Goal: Task Accomplishment & Management: Use online tool/utility

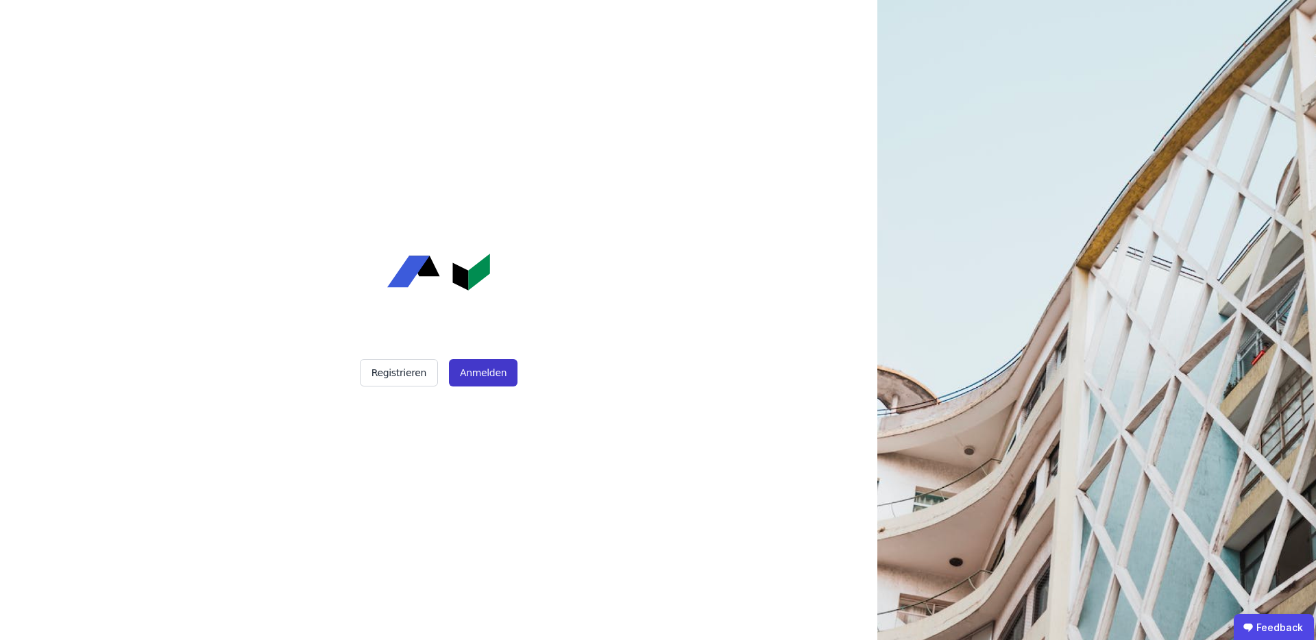
click at [474, 376] on button "Anmelden" at bounding box center [483, 372] width 69 height 27
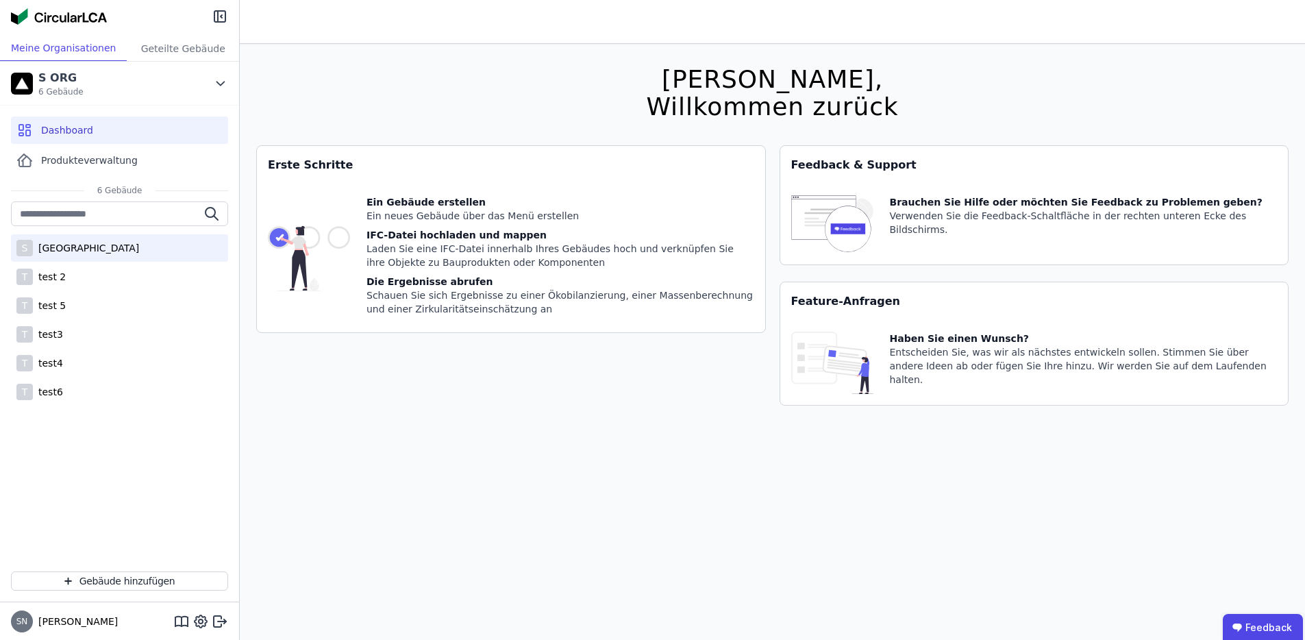
click at [108, 256] on div "S [GEOGRAPHIC_DATA]" at bounding box center [119, 247] width 217 height 27
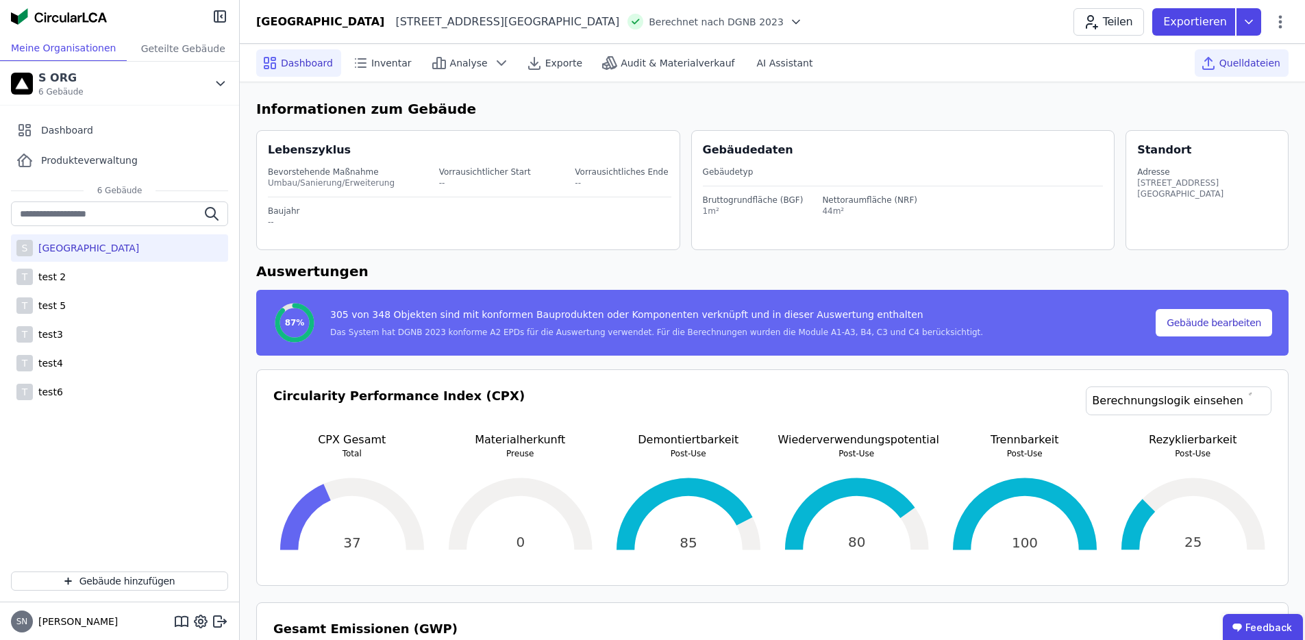
click at [1280, 55] on div "Quelldateien" at bounding box center [1242, 62] width 94 height 27
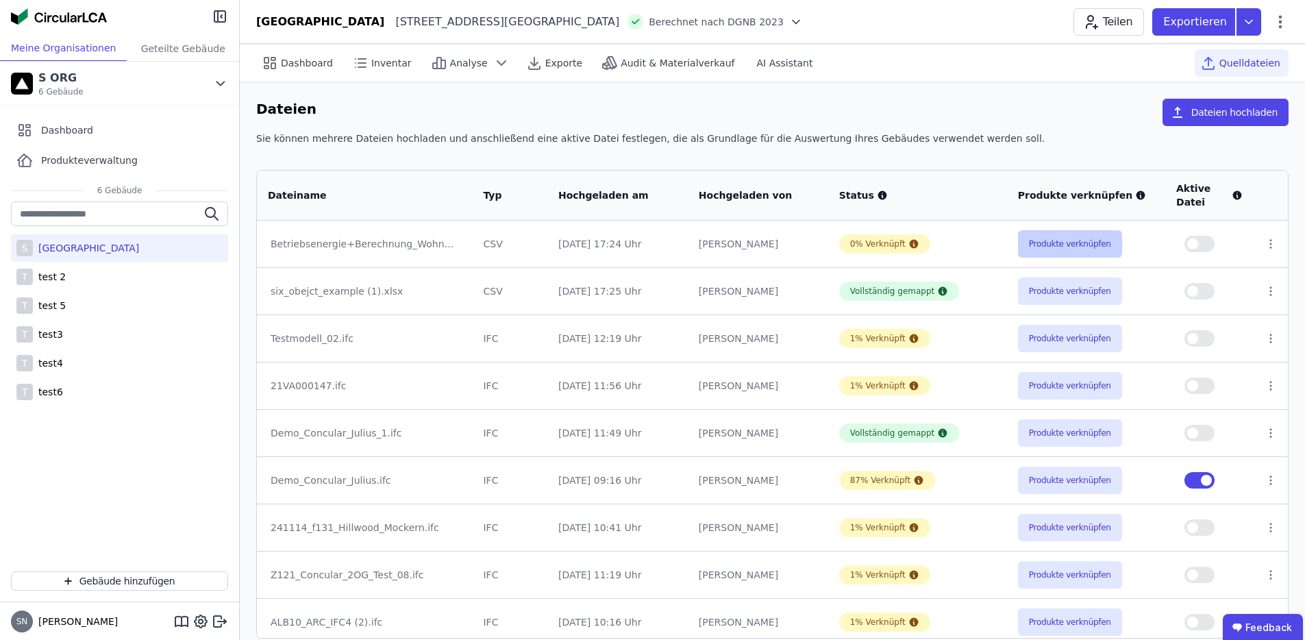
click at [1099, 257] on button "Produkte verknüpfen" at bounding box center [1070, 243] width 104 height 27
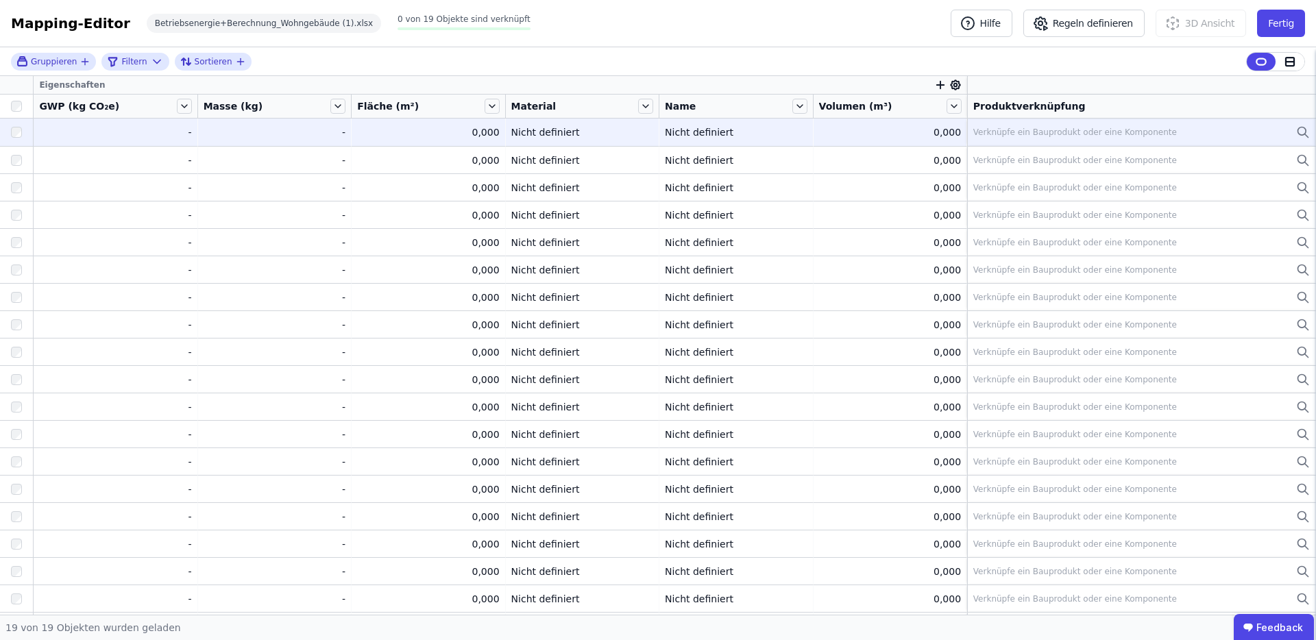
click at [1214, 131] on div "Verknüpfe ein Bauprodukt oder eine Komponente" at bounding box center [1141, 132] width 336 height 16
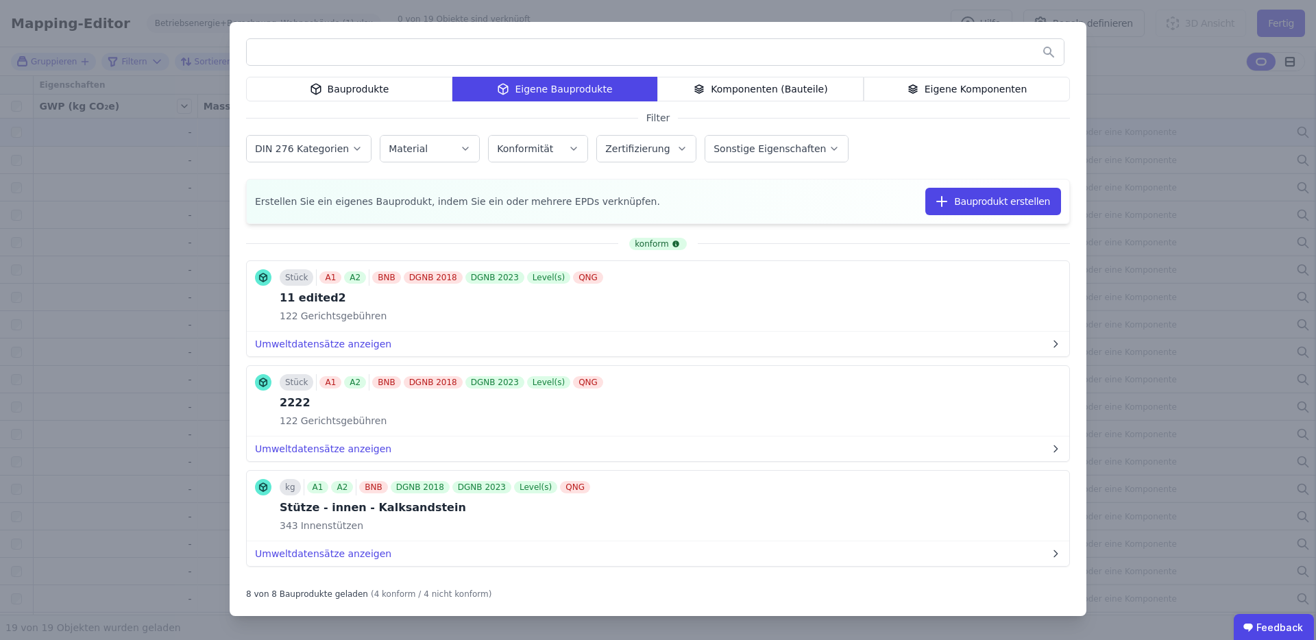
click at [968, 97] on div "Eigene Komponenten" at bounding box center [966, 89] width 206 height 25
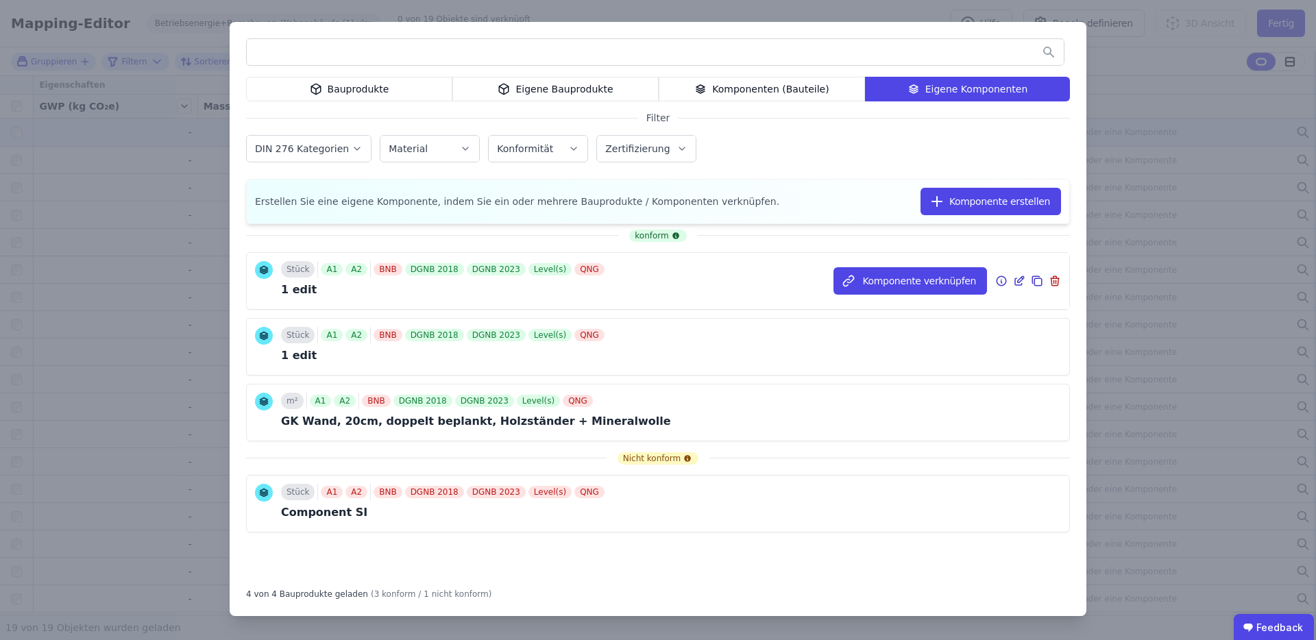
click at [1017, 279] on icon at bounding box center [1019, 281] width 12 height 16
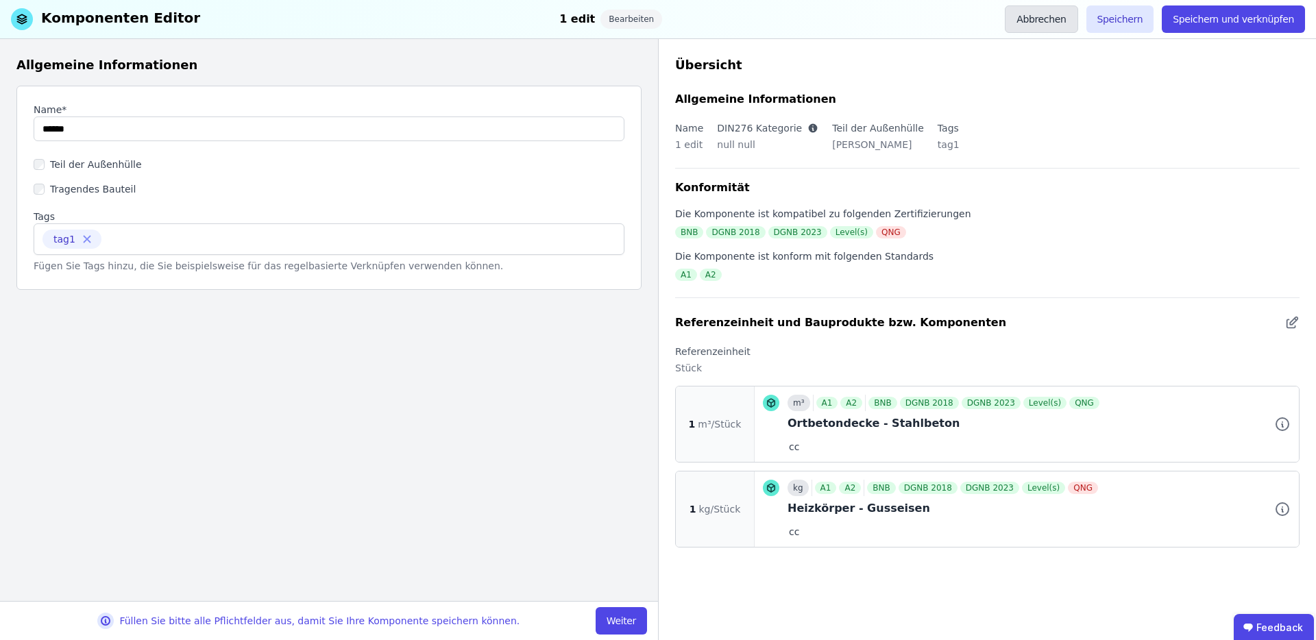
click at [1052, 24] on button "Abbrechen" at bounding box center [1040, 18] width 73 height 27
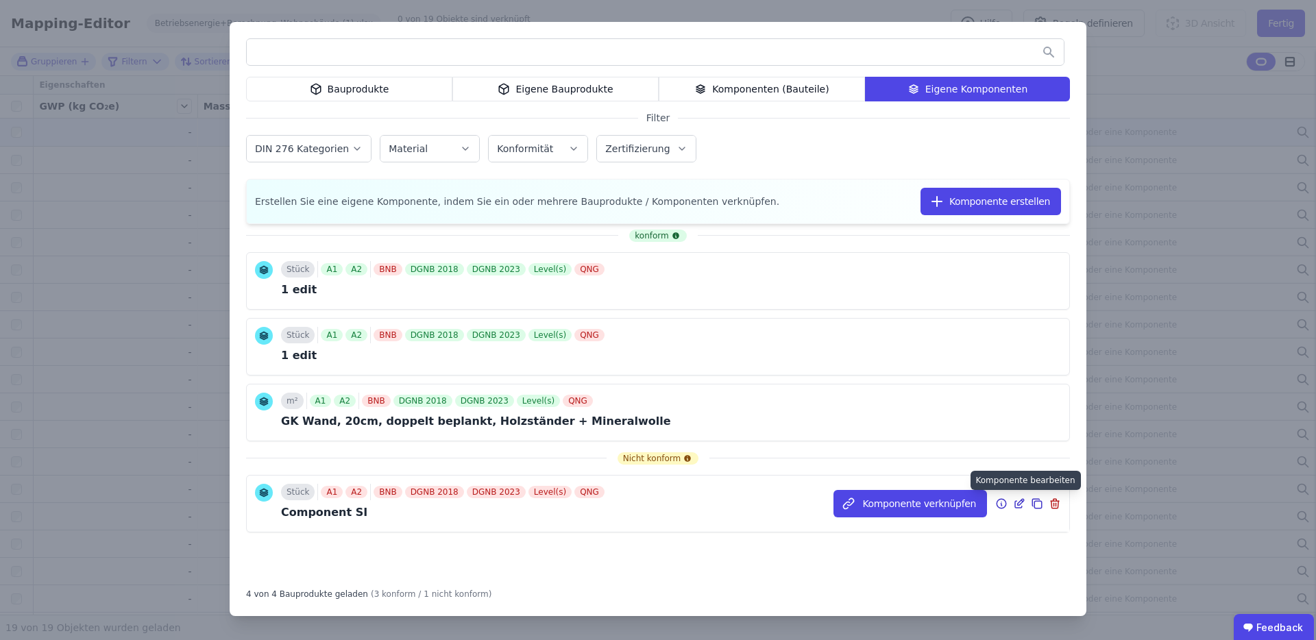
click at [1015, 504] on icon at bounding box center [1019, 503] width 12 height 16
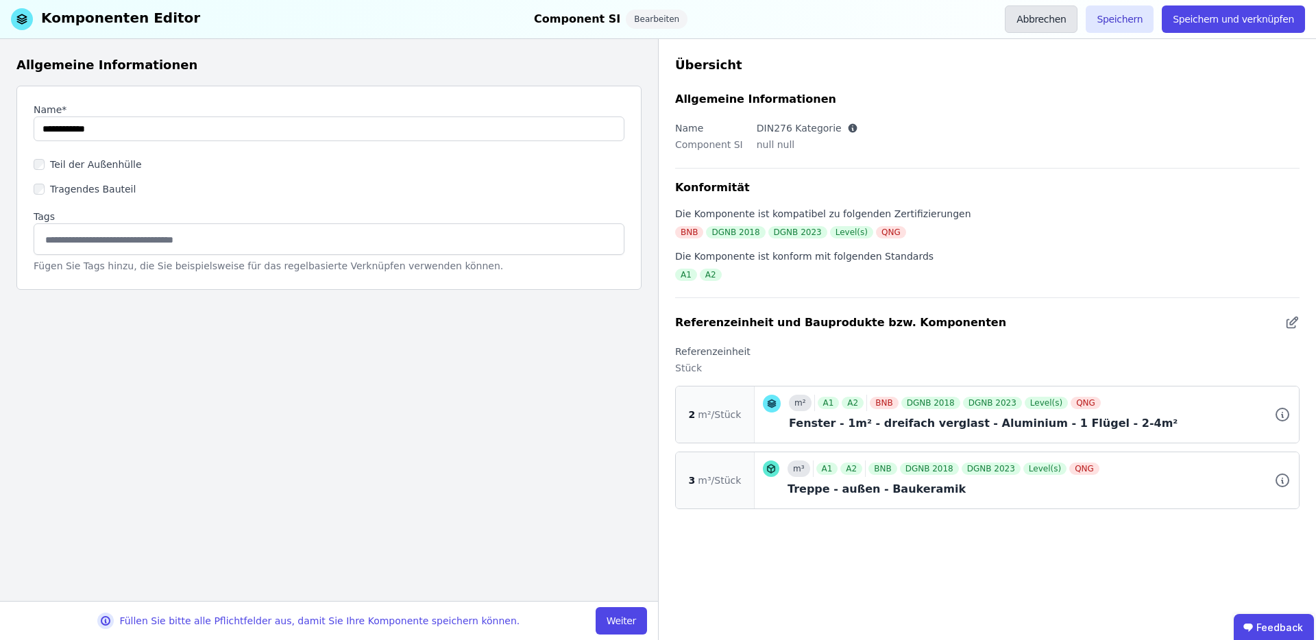
click at [1063, 15] on button "Abbrechen" at bounding box center [1040, 18] width 73 height 27
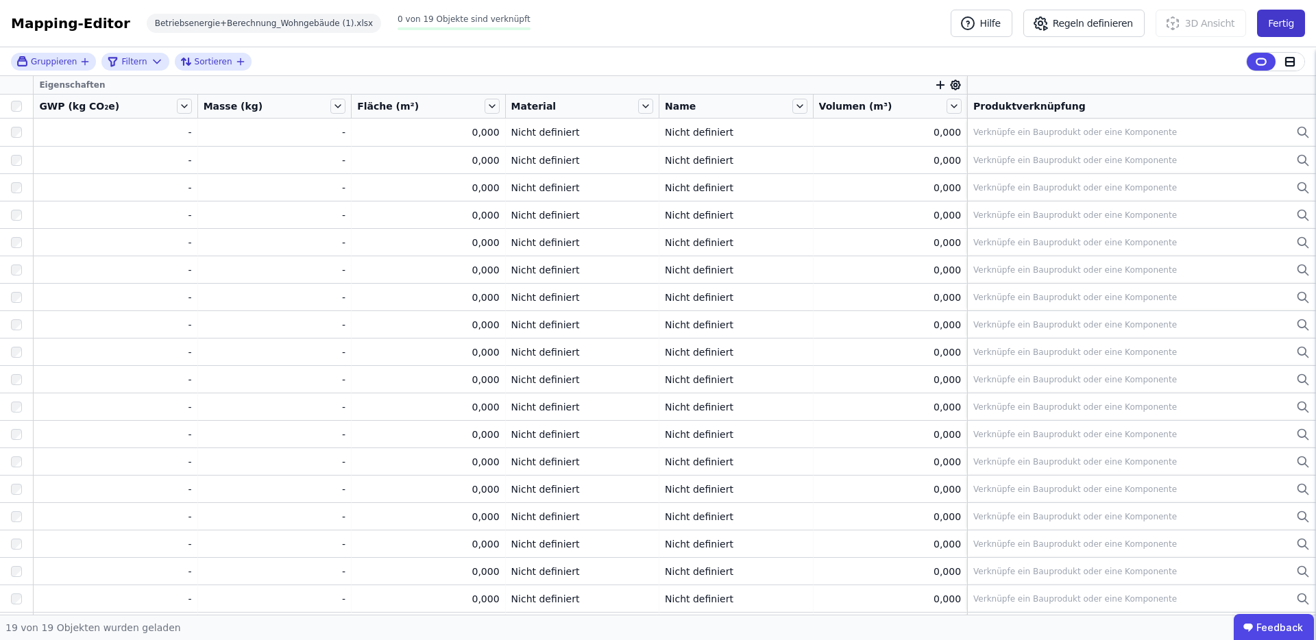
click at [1294, 27] on button "Fertig" at bounding box center [1281, 23] width 48 height 27
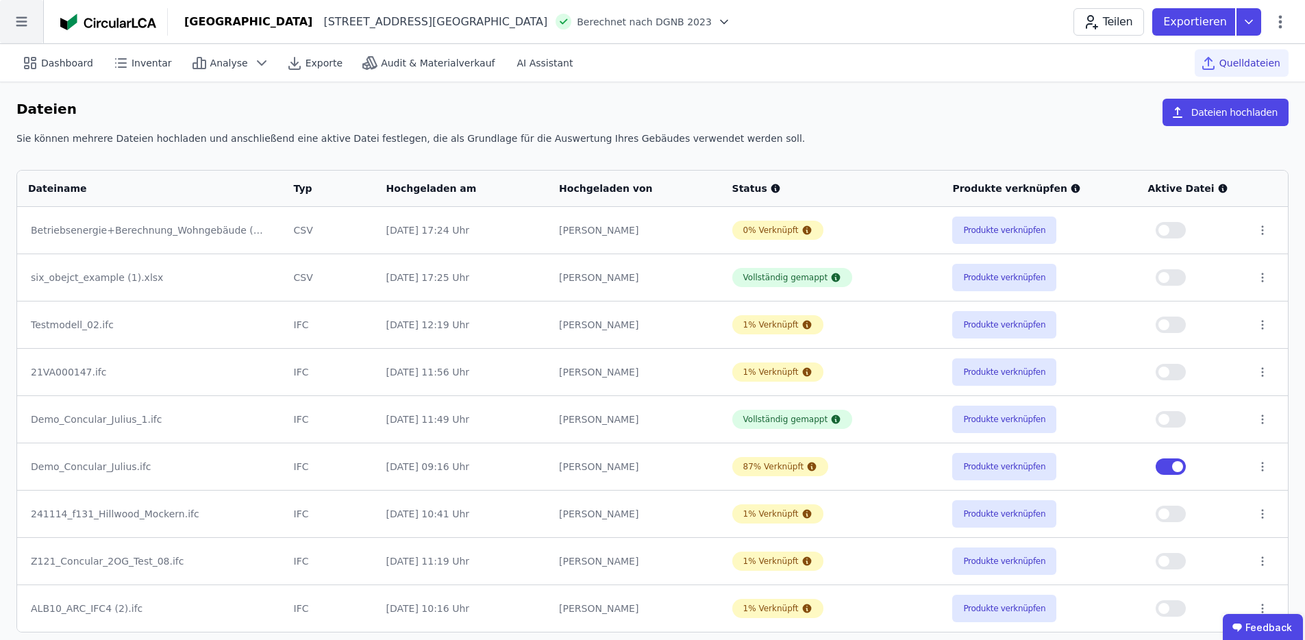
click at [19, 40] on icon at bounding box center [21, 21] width 43 height 43
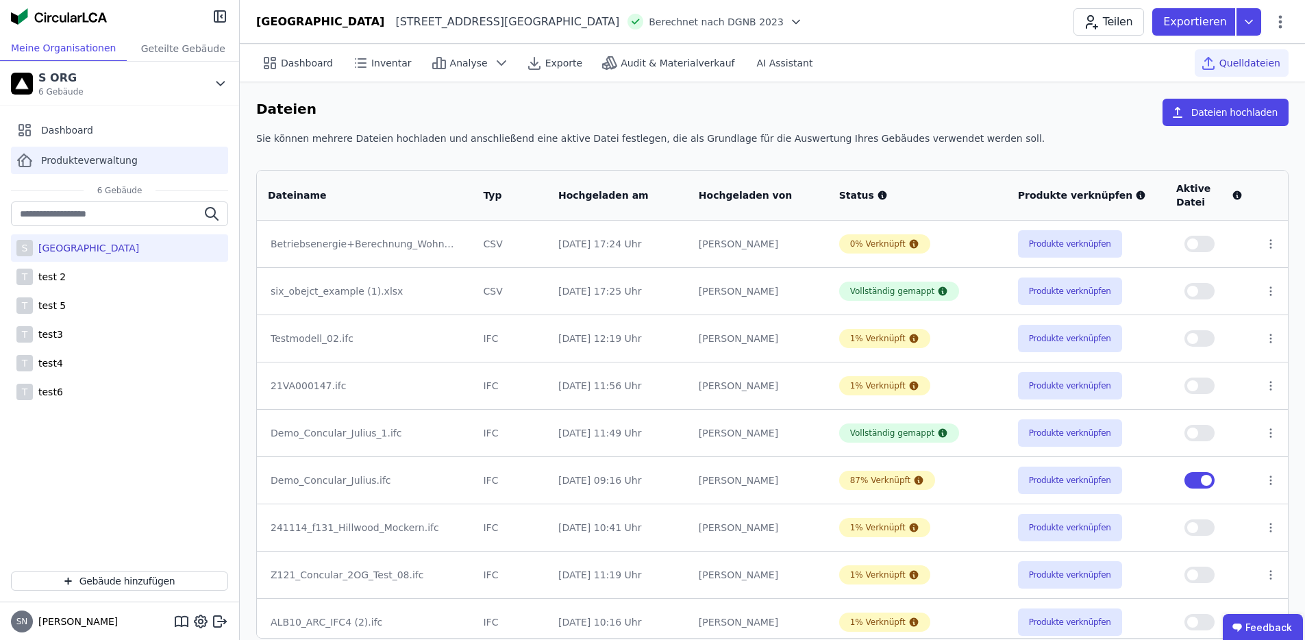
click at [67, 158] on span "Produkteverwaltung" at bounding box center [89, 160] width 97 height 14
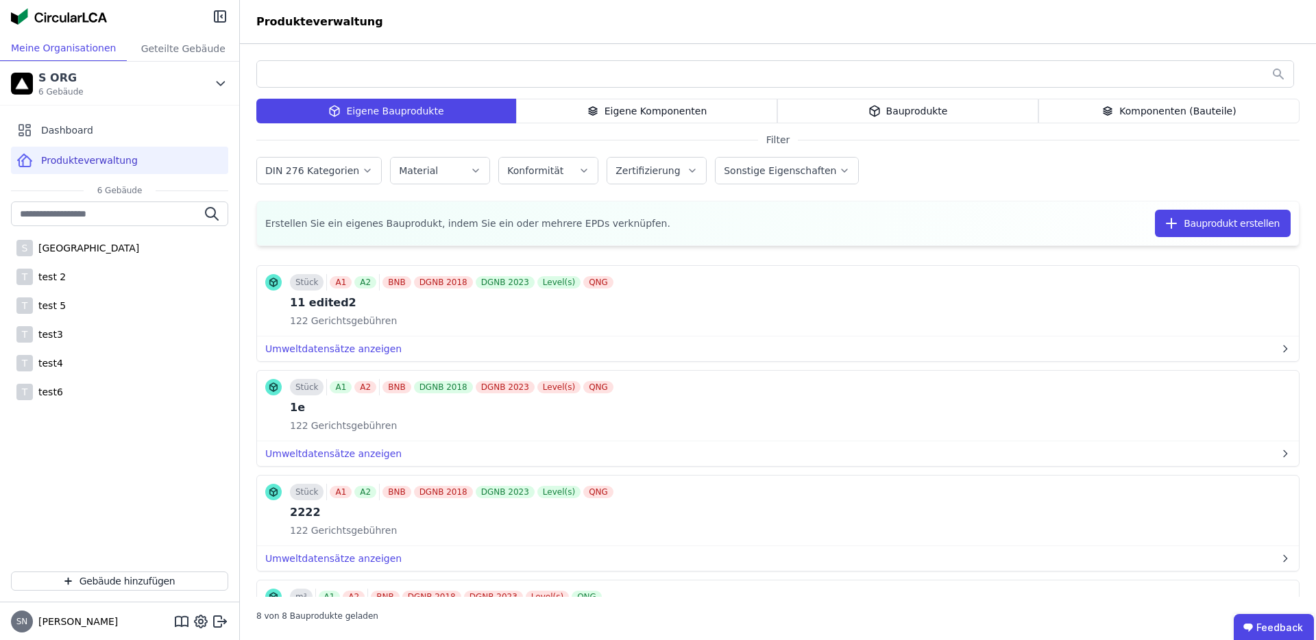
click at [583, 114] on div "Eigene Komponenten" at bounding box center [646, 111] width 261 height 25
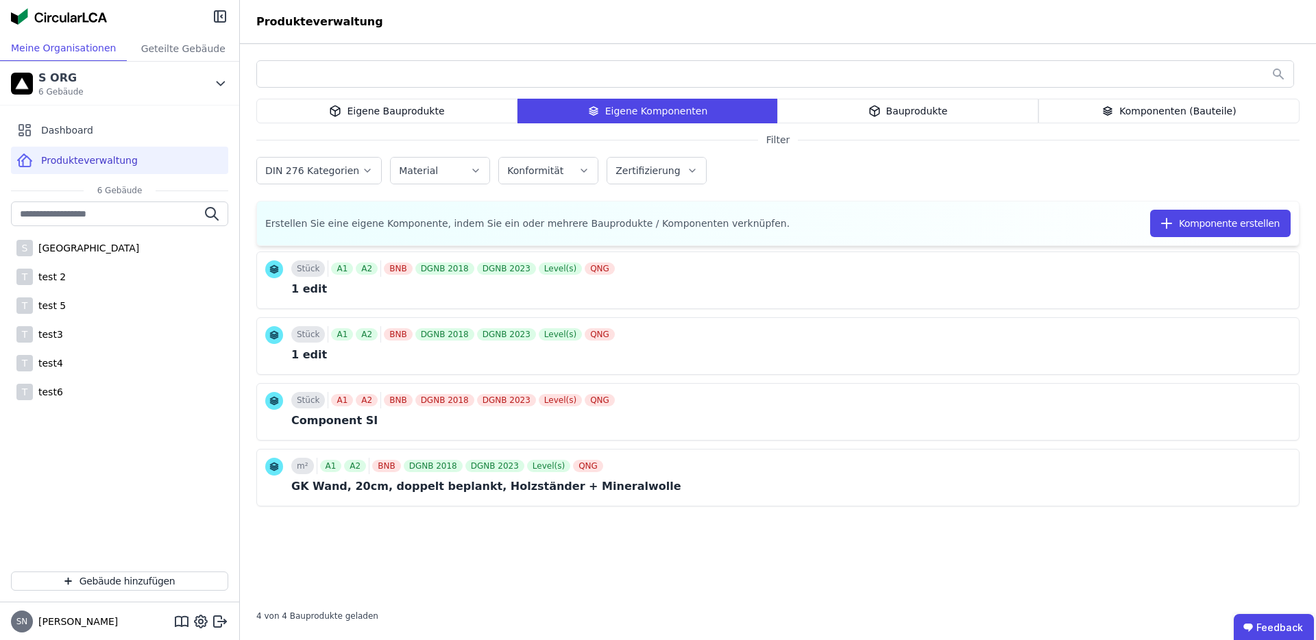
click at [904, 112] on div "Bauprodukte" at bounding box center [907, 111] width 261 height 25
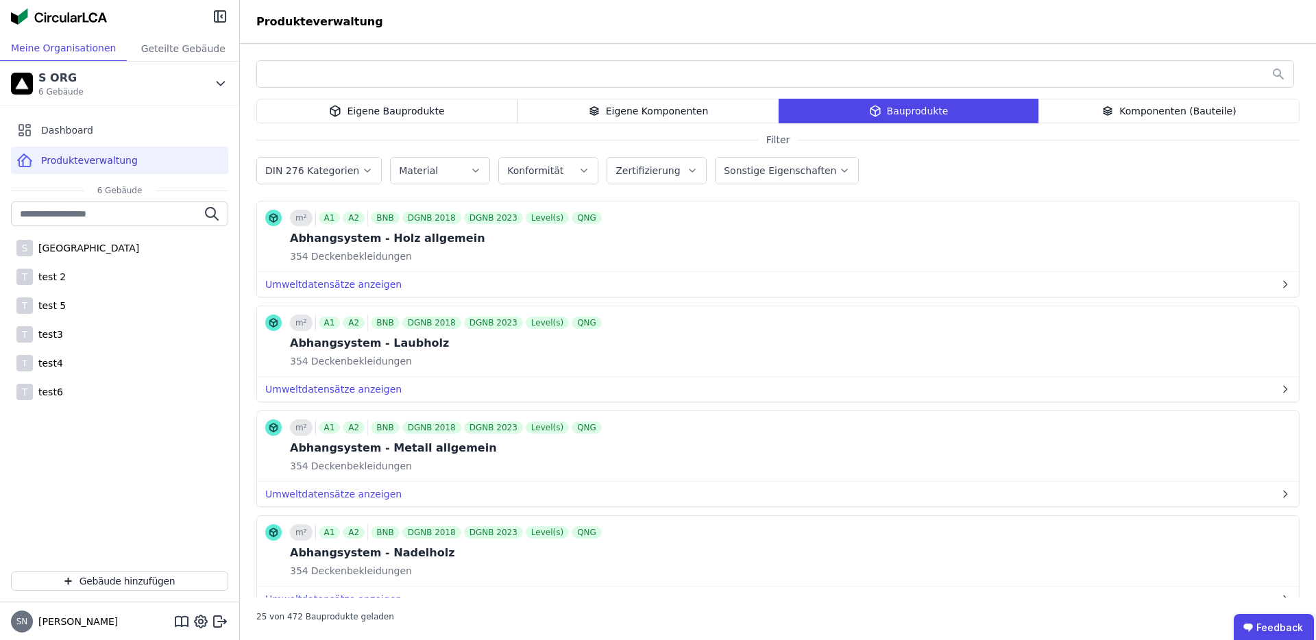
click at [1111, 112] on icon at bounding box center [1107, 112] width 8 height 2
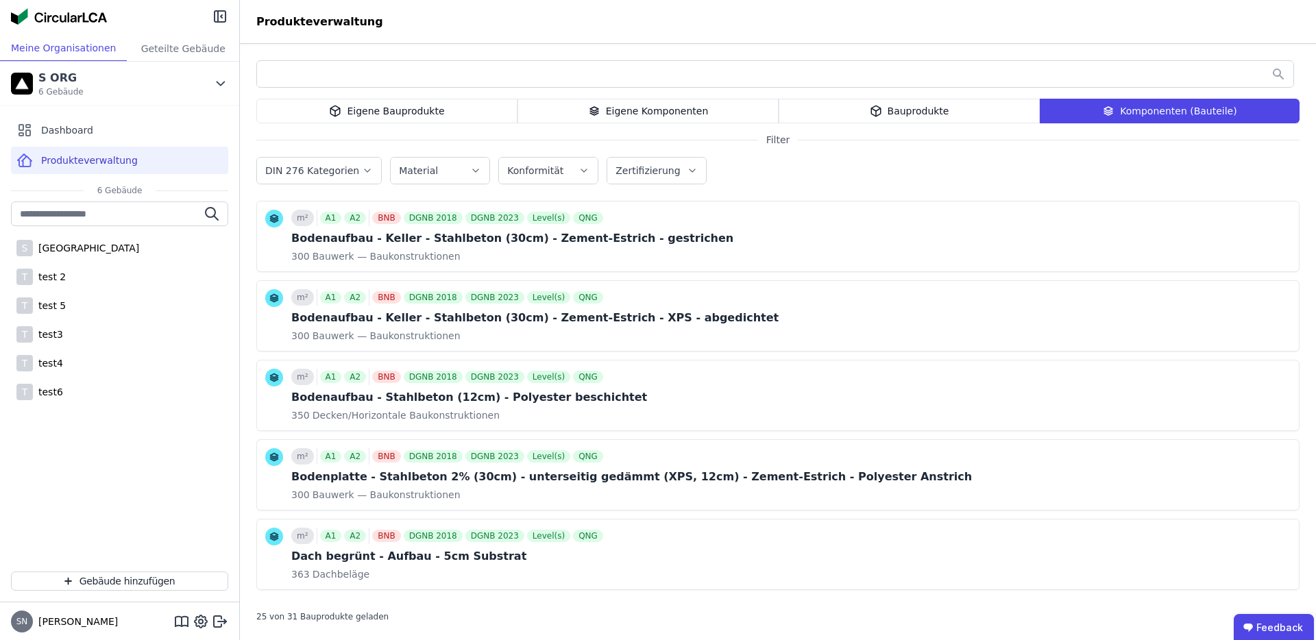
click at [929, 115] on div "Bauprodukte" at bounding box center [908, 111] width 261 height 25
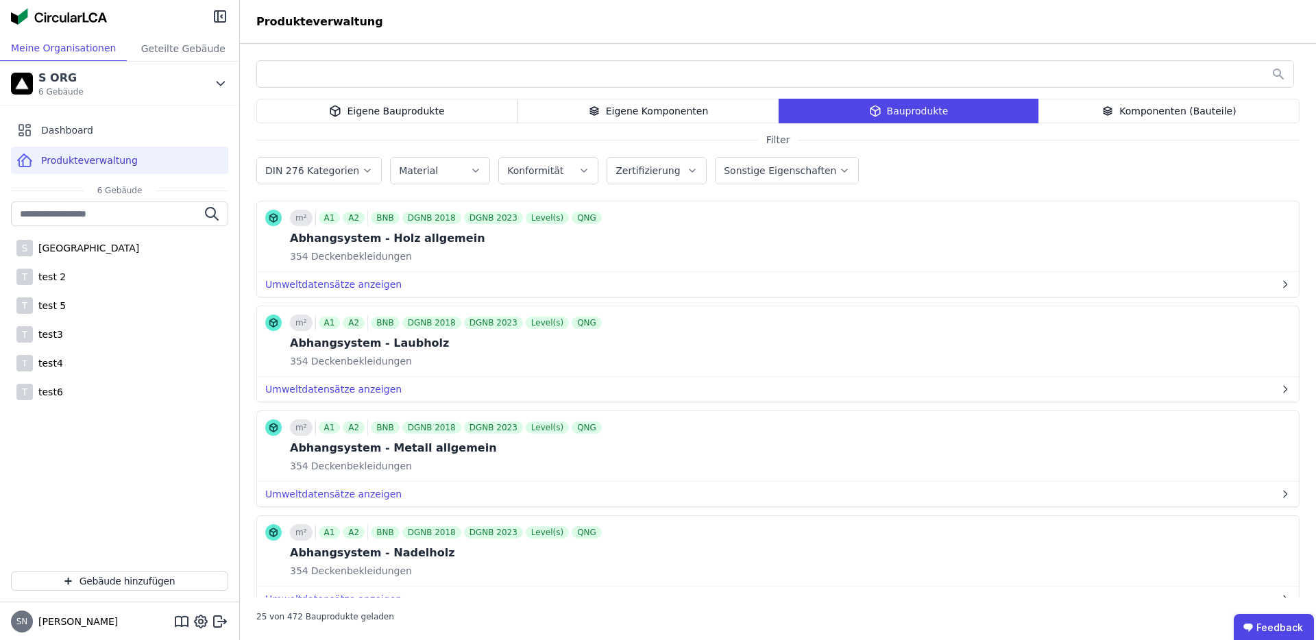
click at [1109, 122] on div "Komponenten (Bauteile)" at bounding box center [1168, 111] width 261 height 25
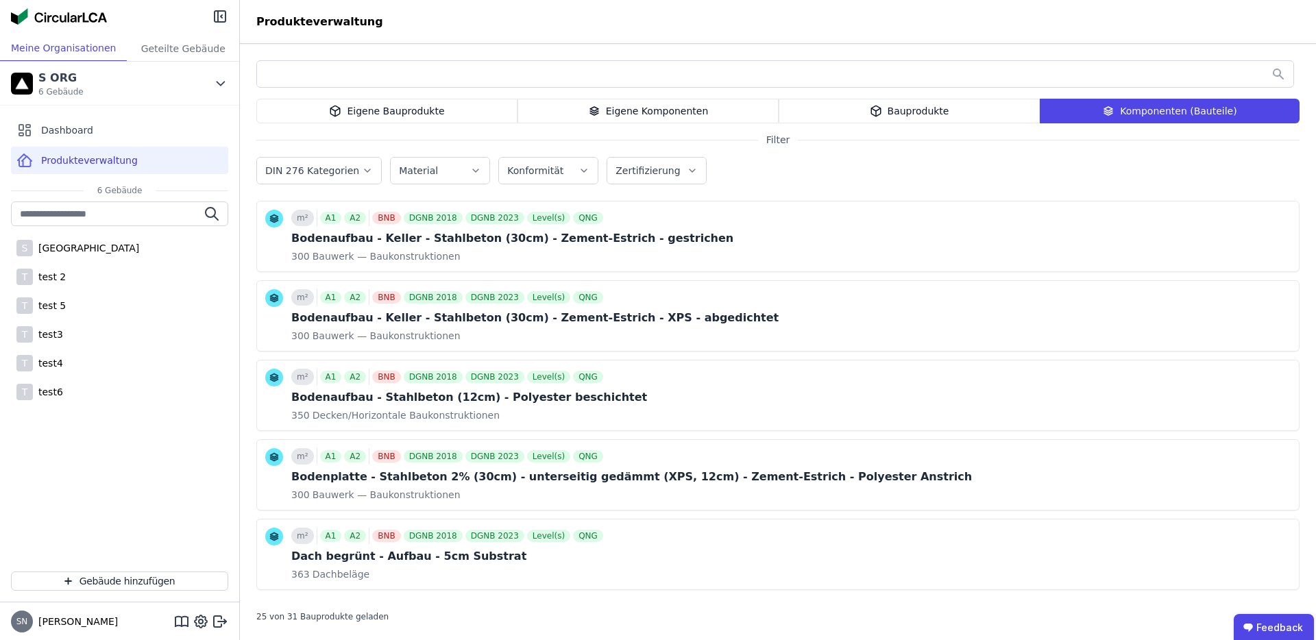
click at [973, 119] on div "Bauprodukte" at bounding box center [908, 111] width 261 height 25
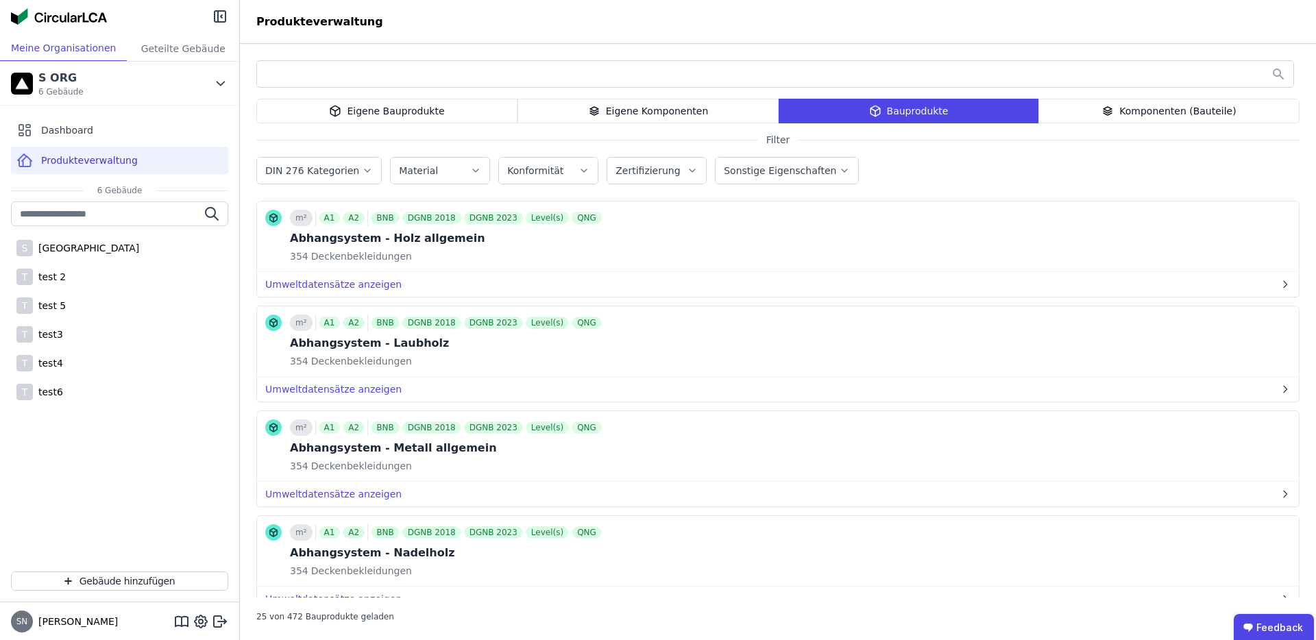
click at [243, 238] on div "Eigene Bauprodukte Eigene Komponenten Bauprodukte Komponenten (Bauteile) Filter…" at bounding box center [778, 342] width 1076 height 596
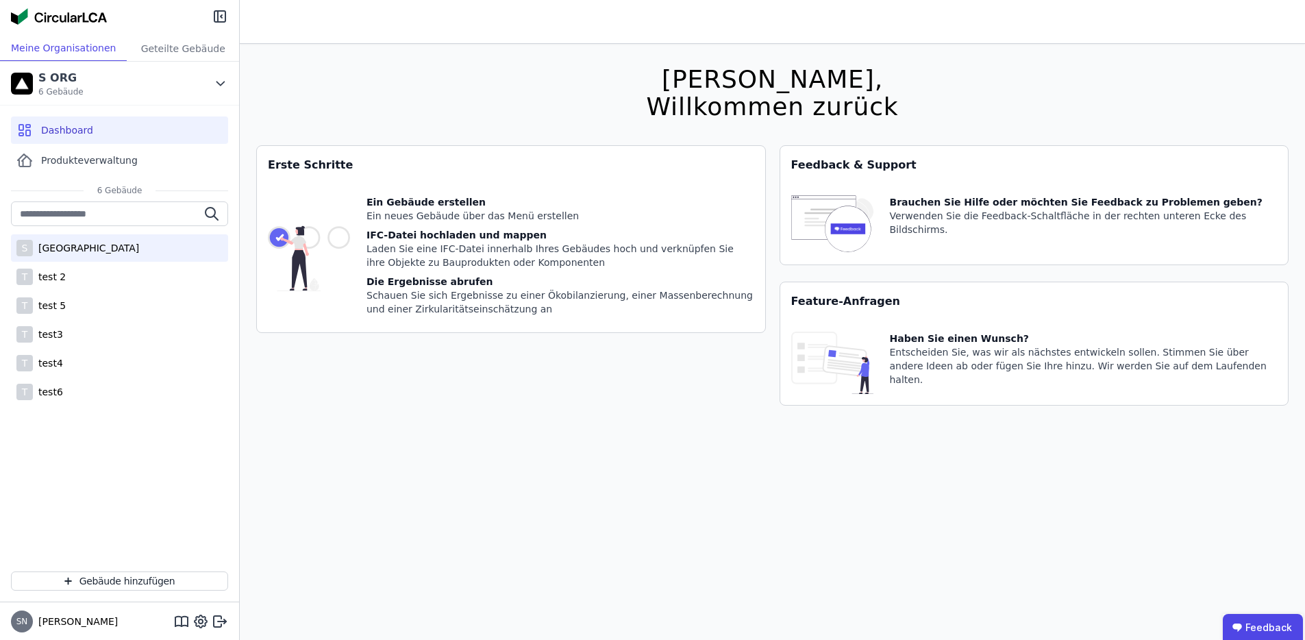
click at [114, 252] on div "[GEOGRAPHIC_DATA]" at bounding box center [86, 248] width 106 height 14
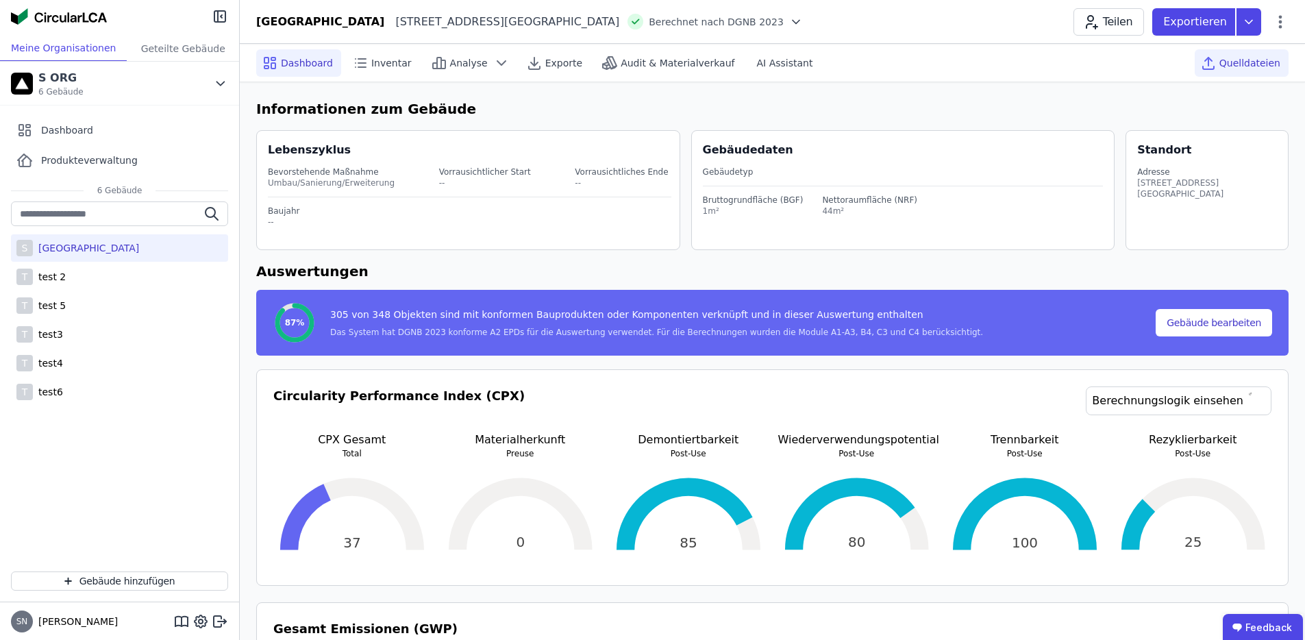
click at [1273, 59] on span "Quelldateien" at bounding box center [1250, 63] width 61 height 14
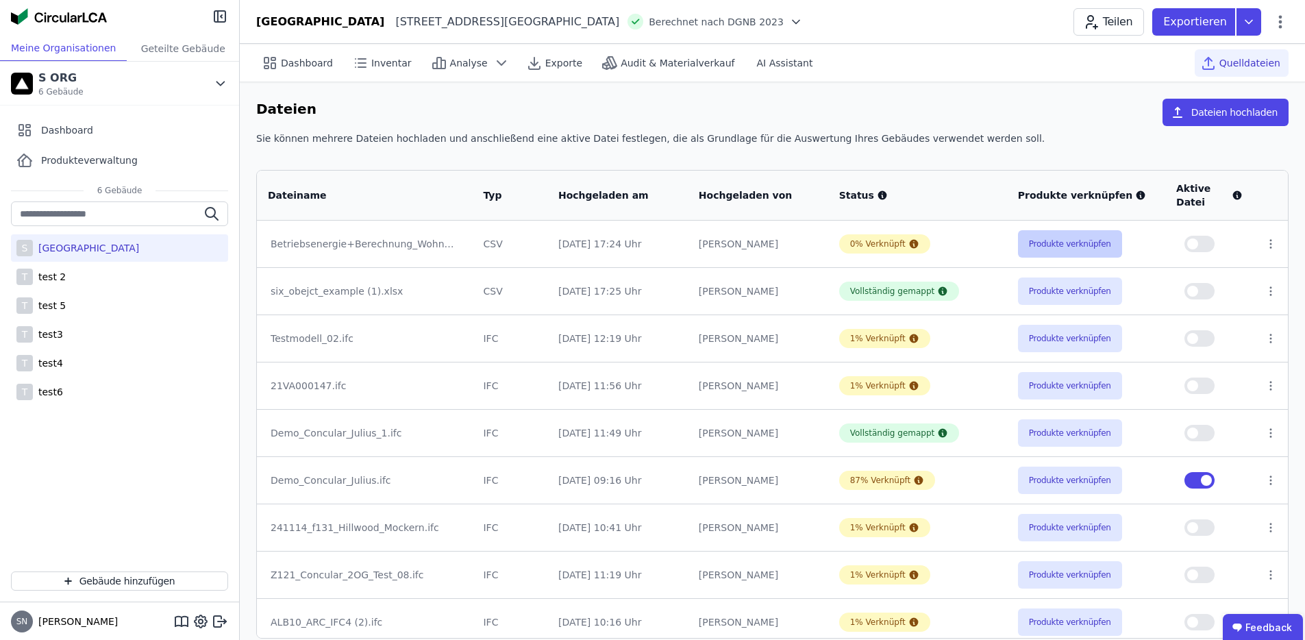
click at [1075, 245] on button "Produkte verknüpfen" at bounding box center [1070, 243] width 104 height 27
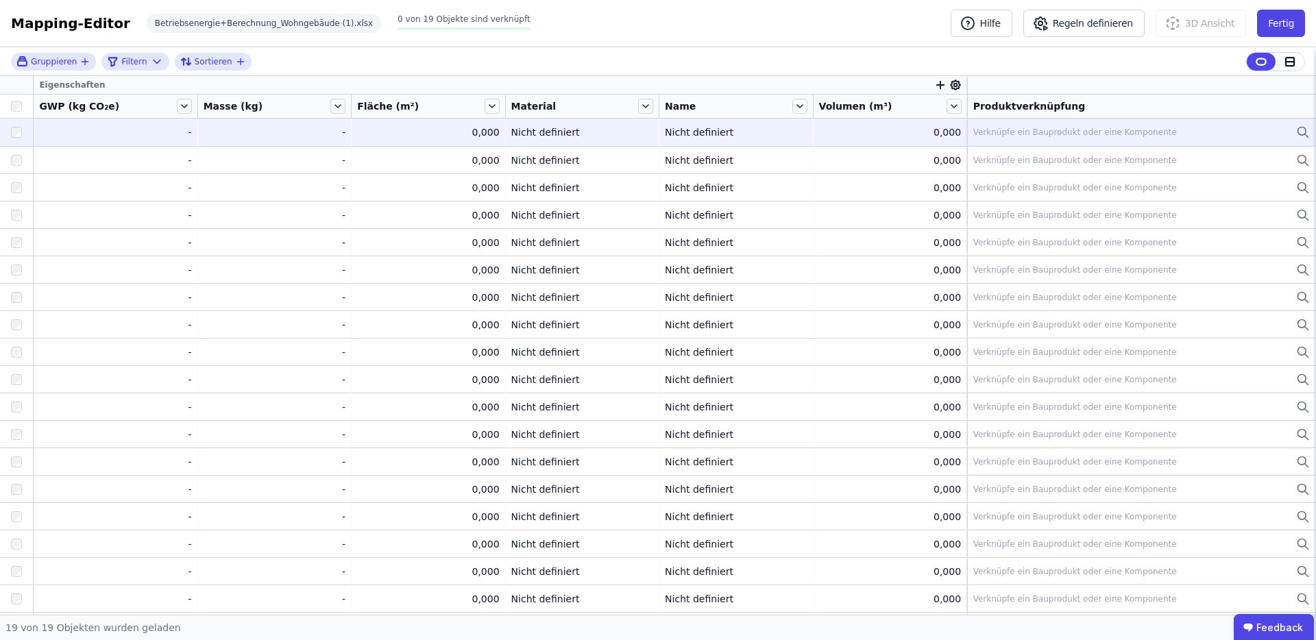
click at [1129, 124] on div "Verknüpfe ein Bauprodukt oder eine Komponente" at bounding box center [1141, 132] width 336 height 16
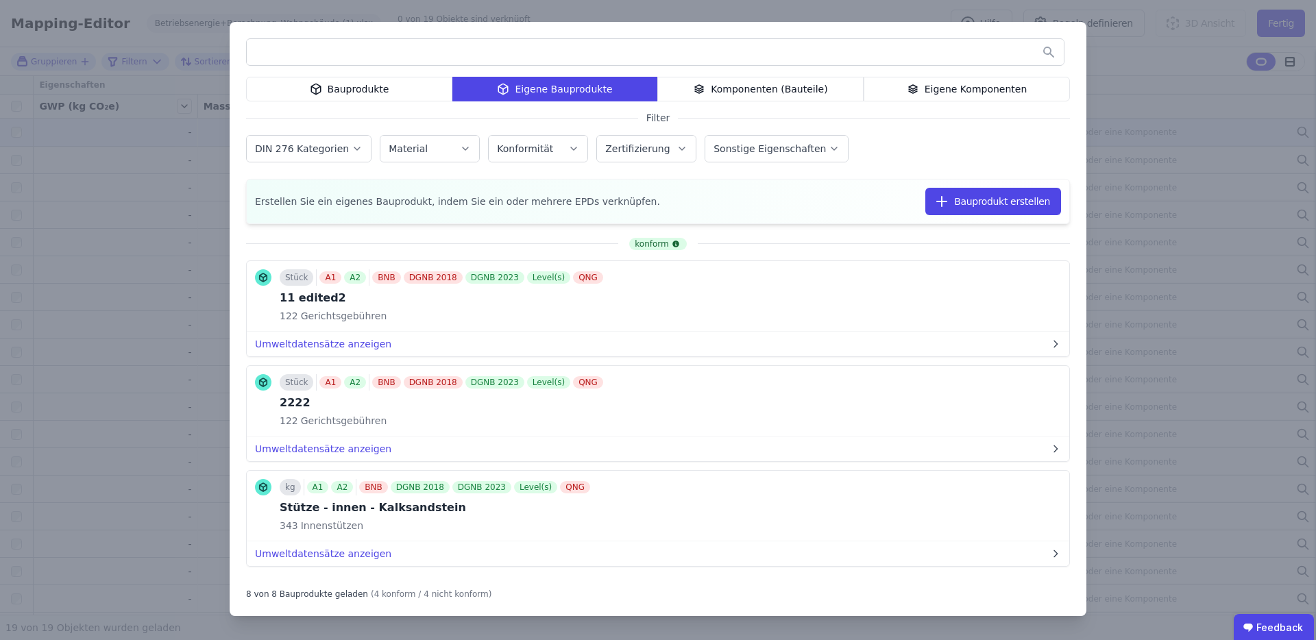
click at [996, 105] on div "Bauprodukte Eigene Bauprodukte Komponenten (Bauteile) Eigene Komponenten Filter…" at bounding box center [658, 319] width 856 height 594
click at [1004, 80] on div "Eigene Komponenten" at bounding box center [966, 89] width 206 height 25
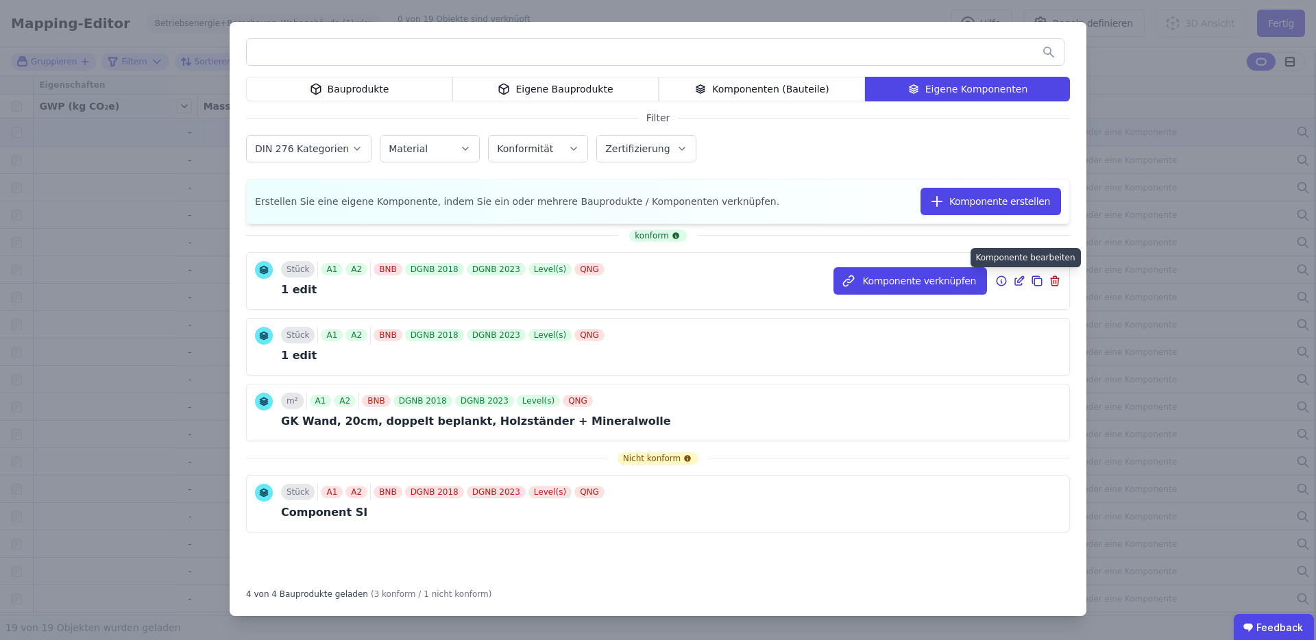
click at [1017, 282] on icon at bounding box center [1020, 279] width 6 height 6
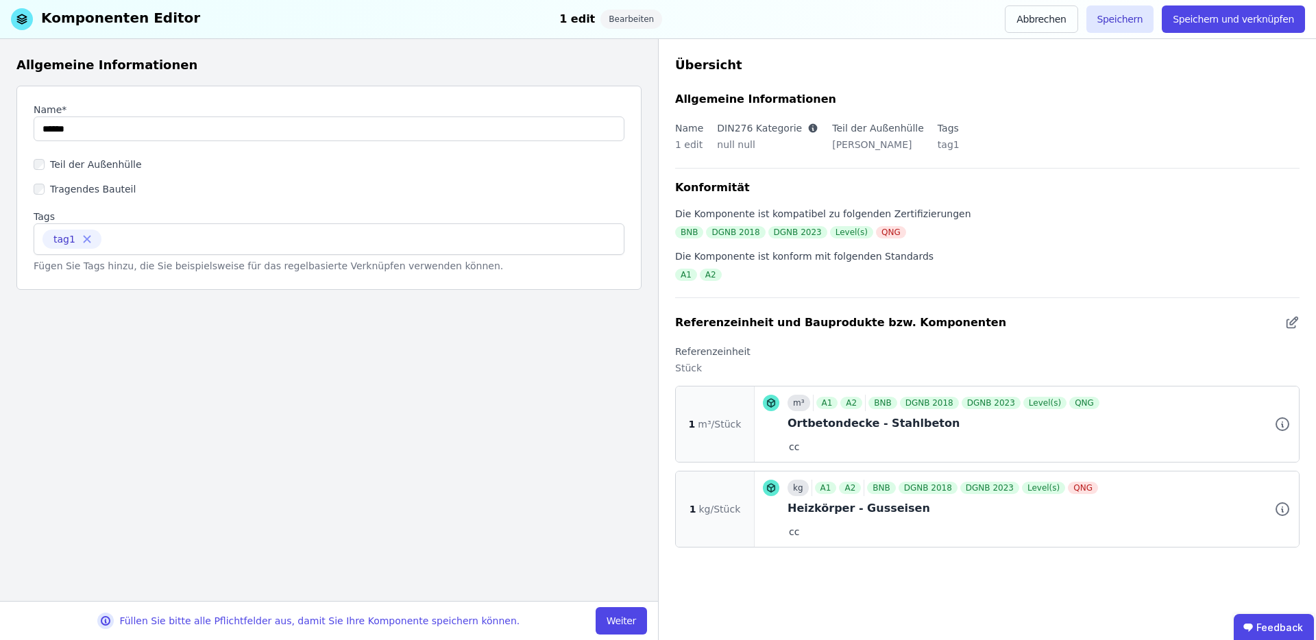
click at [615, 615] on button "Weiter" at bounding box center [620, 620] width 51 height 27
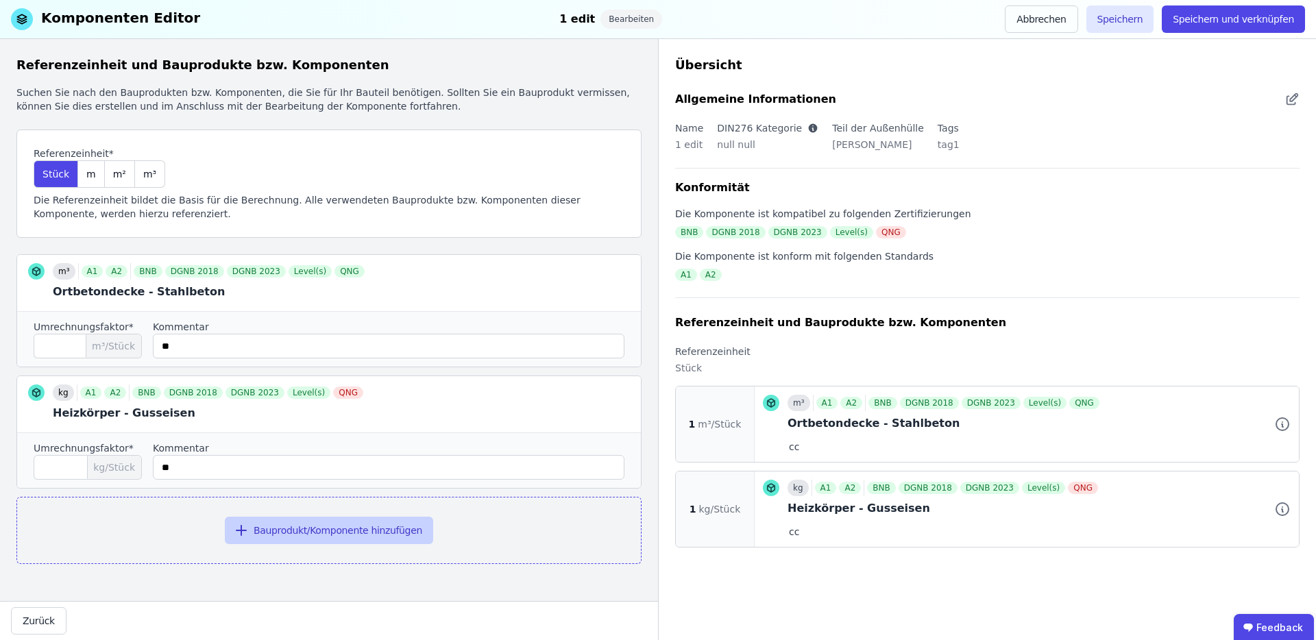
click at [388, 532] on button "Bauprodukt/Komponente hinzufügen" at bounding box center [329, 530] width 208 height 27
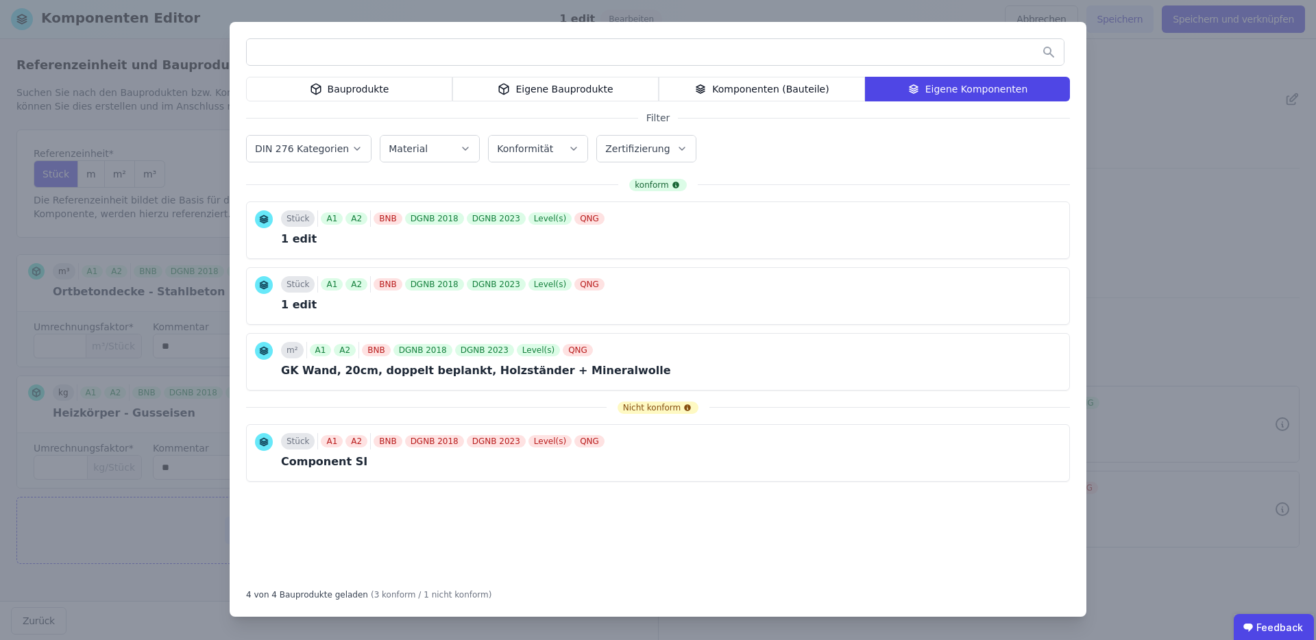
click at [391, 91] on div "Bauprodukte" at bounding box center [349, 89] width 206 height 25
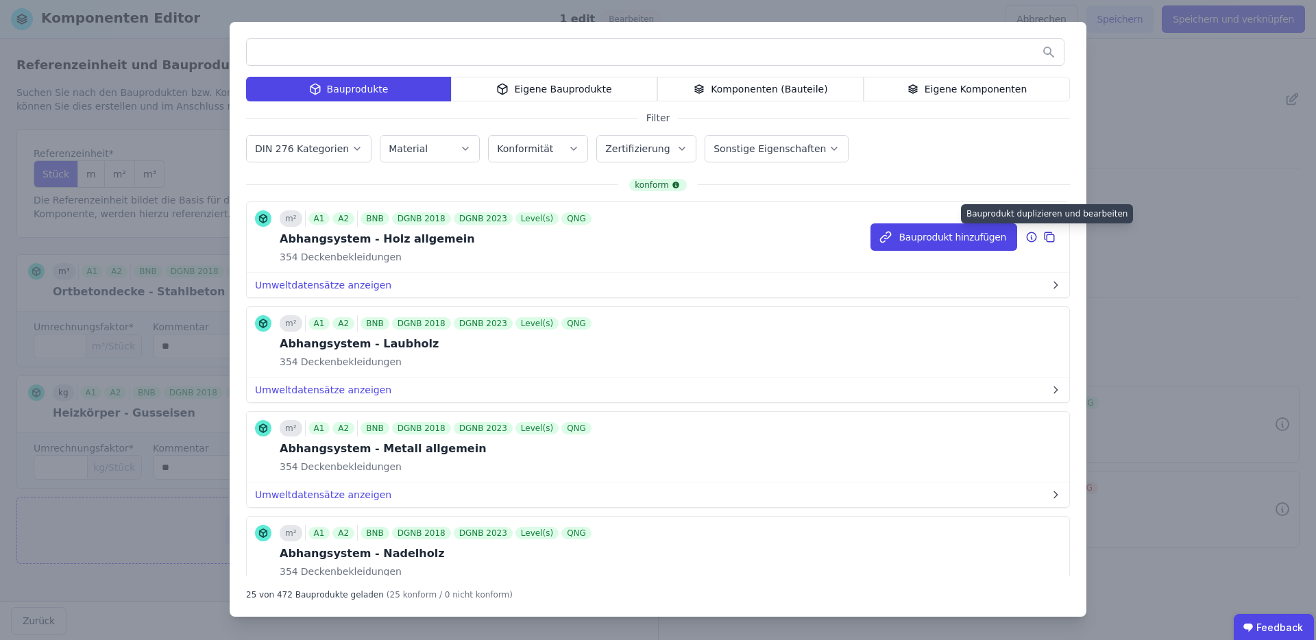
click at [1043, 237] on icon at bounding box center [1049, 237] width 12 height 16
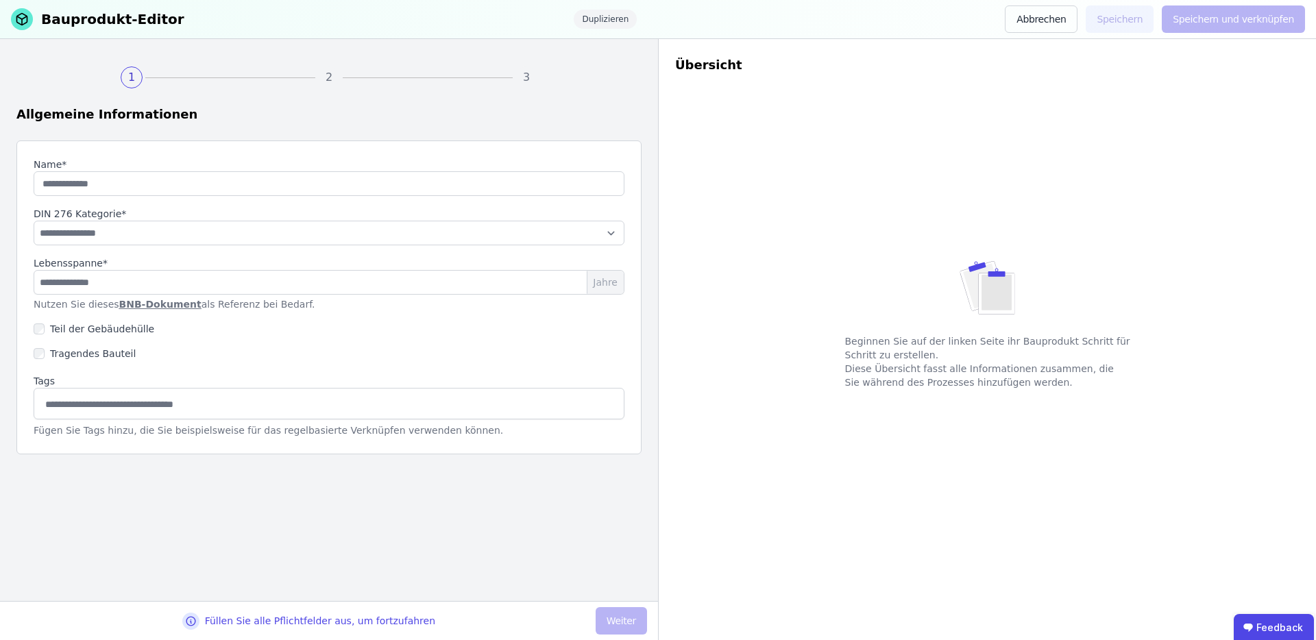
type input "**********"
select select "**********"
type input "**"
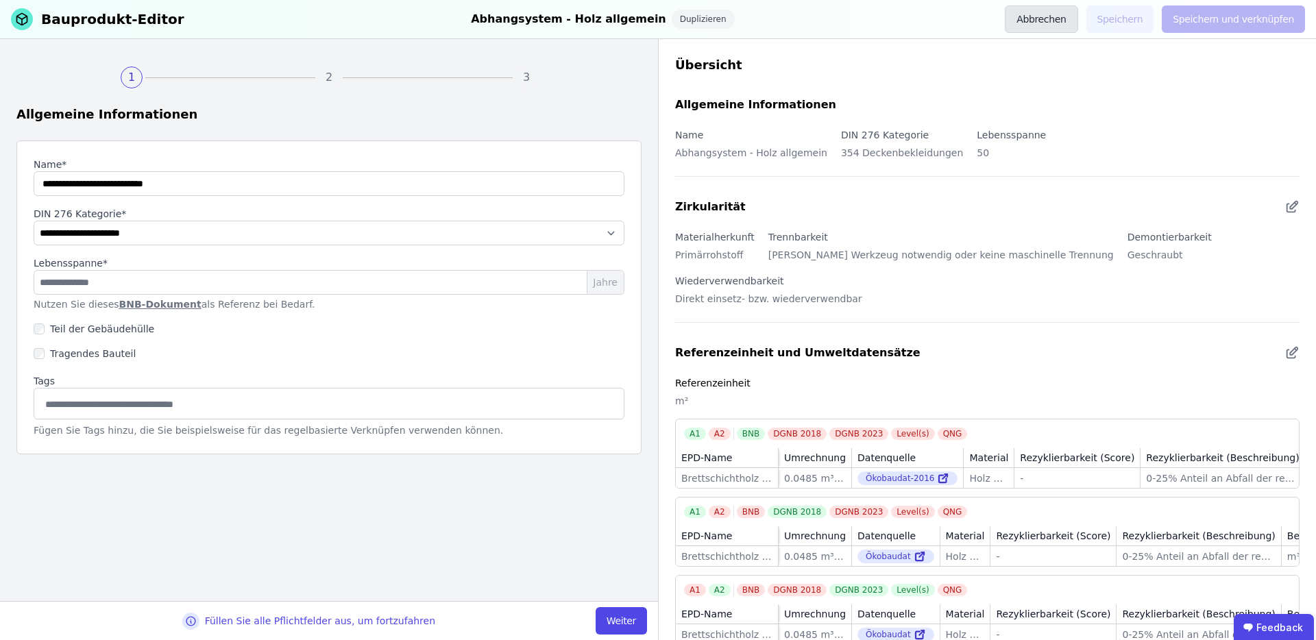
click at [1070, 19] on button "Abbrechen" at bounding box center [1040, 18] width 73 height 27
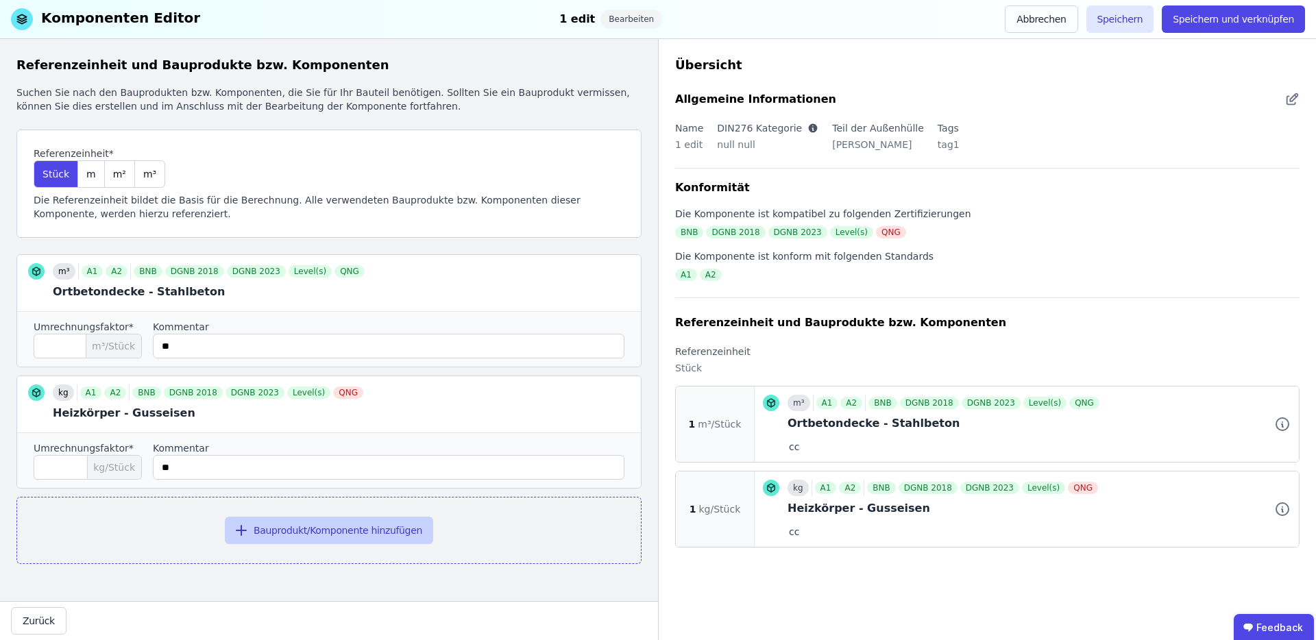
click at [370, 536] on button "Bauprodukt/Komponente hinzufügen" at bounding box center [329, 530] width 208 height 27
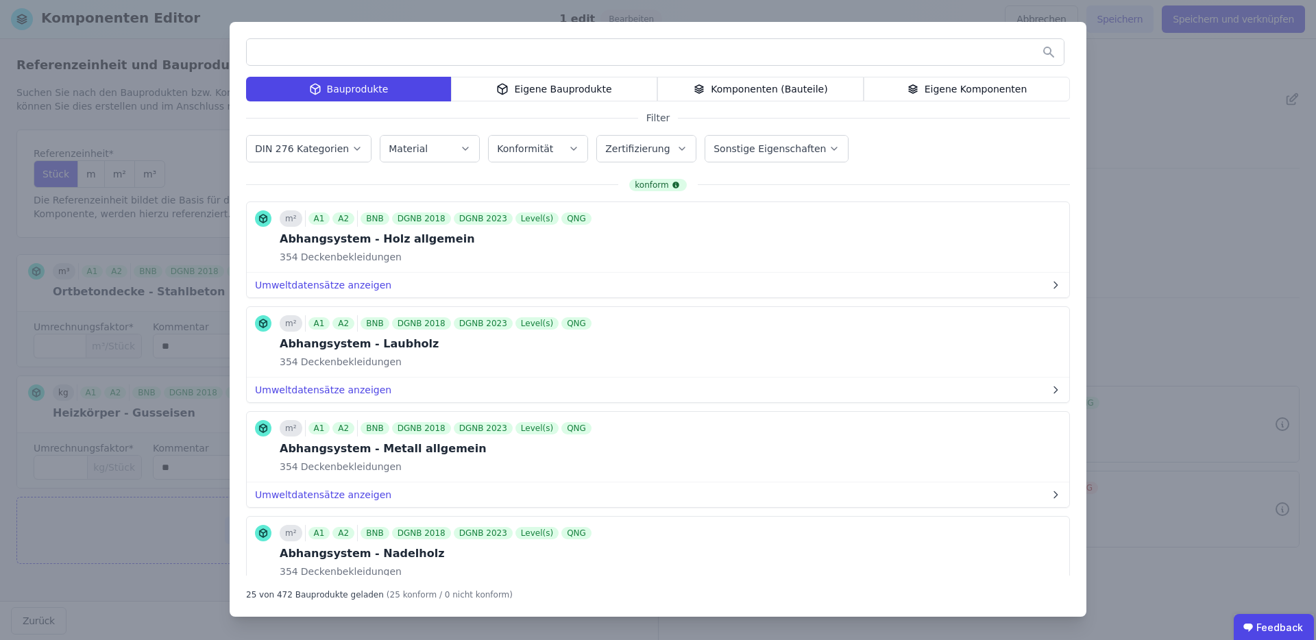
click at [552, 91] on div "Eigene Bauprodukte" at bounding box center [554, 89] width 206 height 25
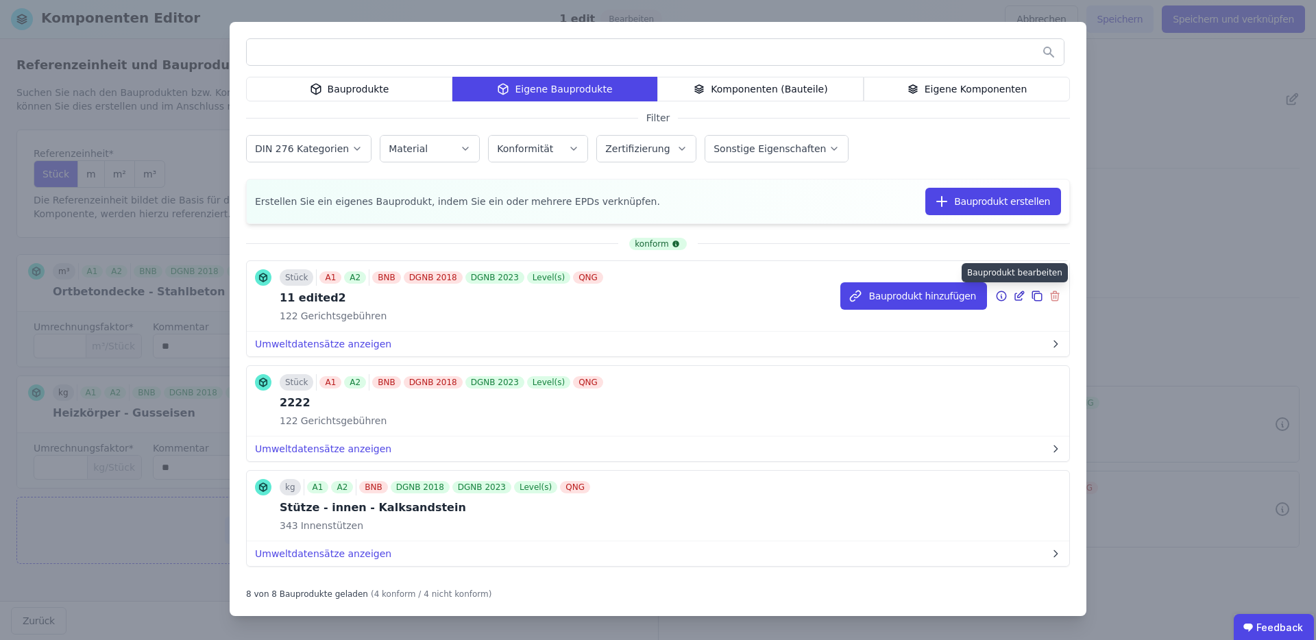
click at [1021, 293] on icon at bounding box center [1021, 293] width 1 height 1
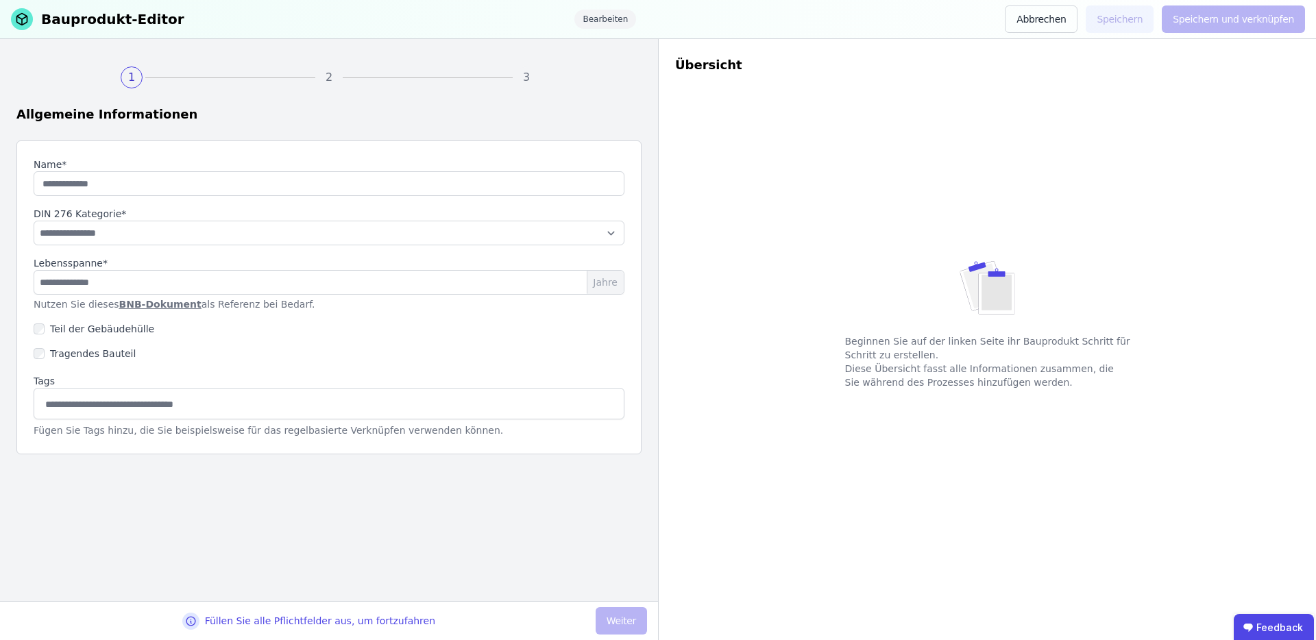
type input "**********"
select select "**********"
type input "*"
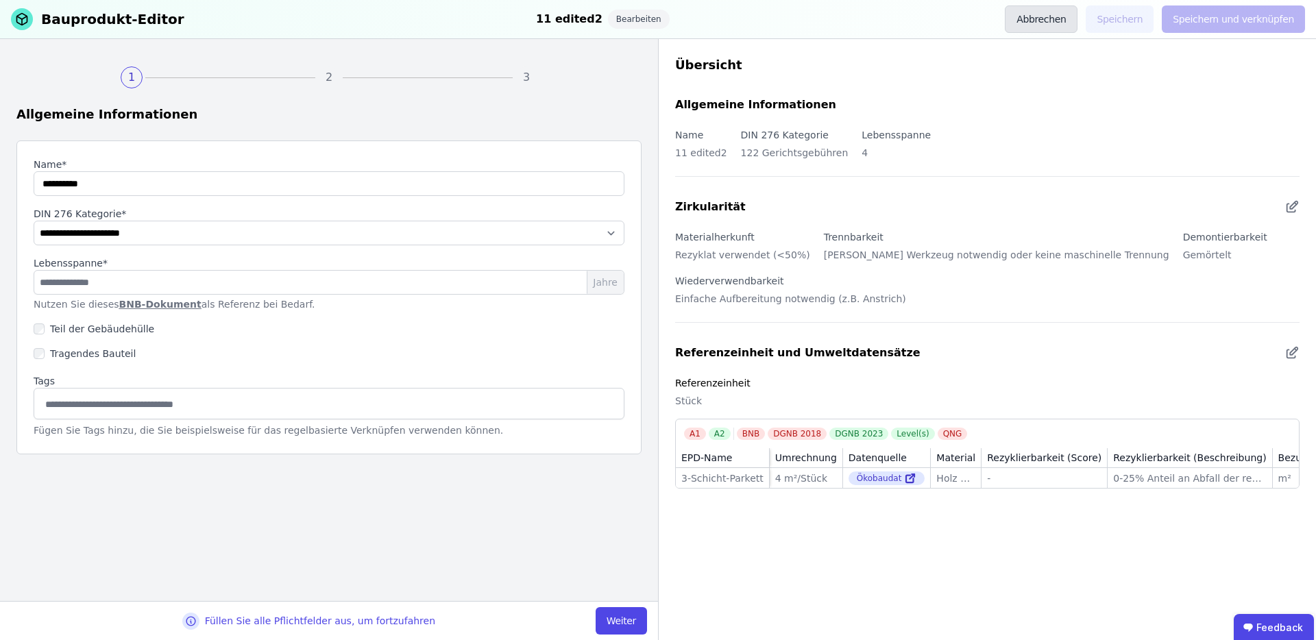
click at [1061, 25] on button "Abbrechen" at bounding box center [1040, 18] width 73 height 27
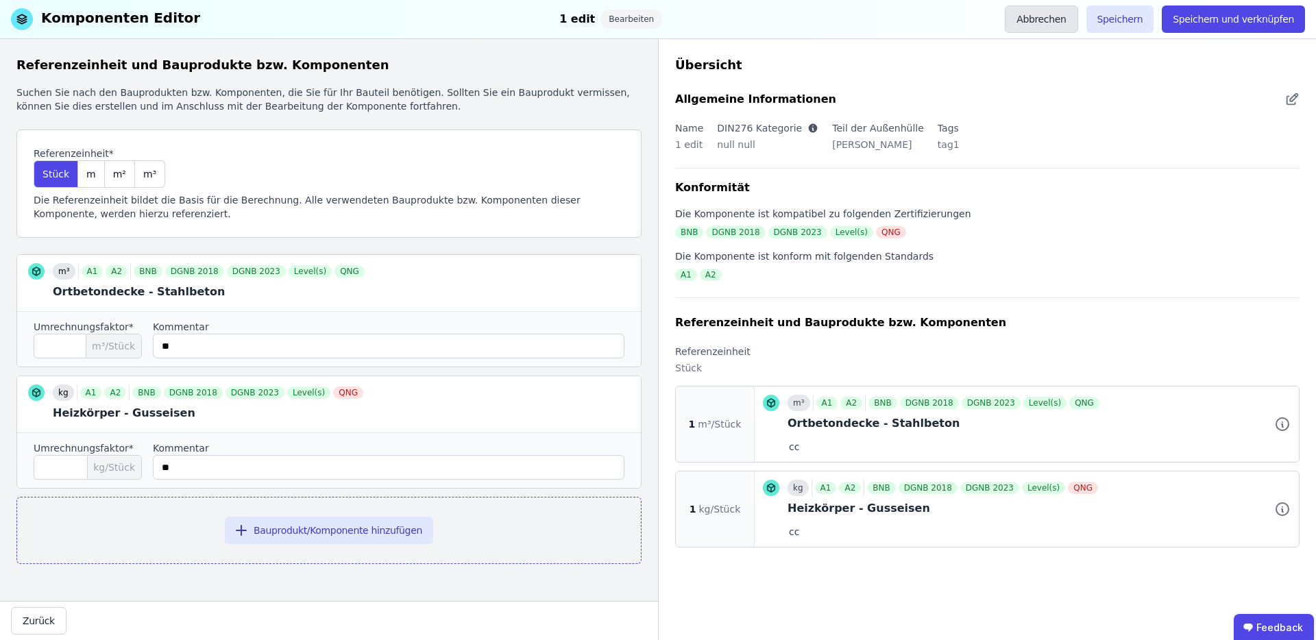
click at [1036, 25] on button "Abbrechen" at bounding box center [1040, 18] width 73 height 27
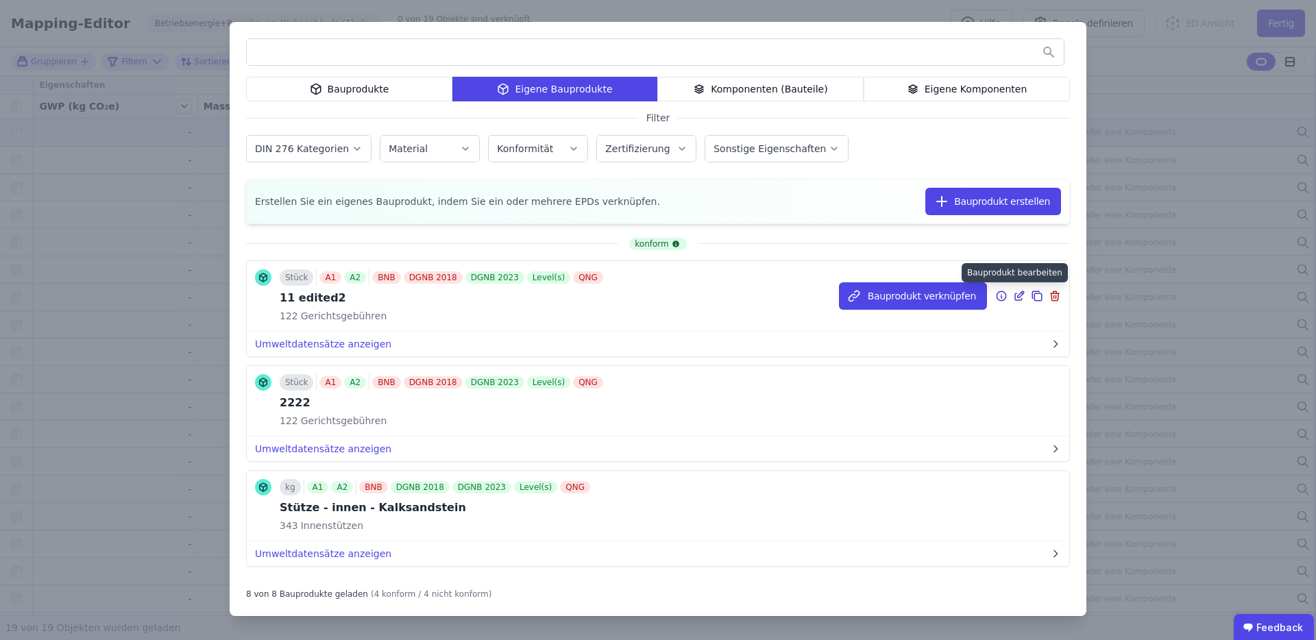
click at [1013, 296] on icon at bounding box center [1019, 296] width 12 height 16
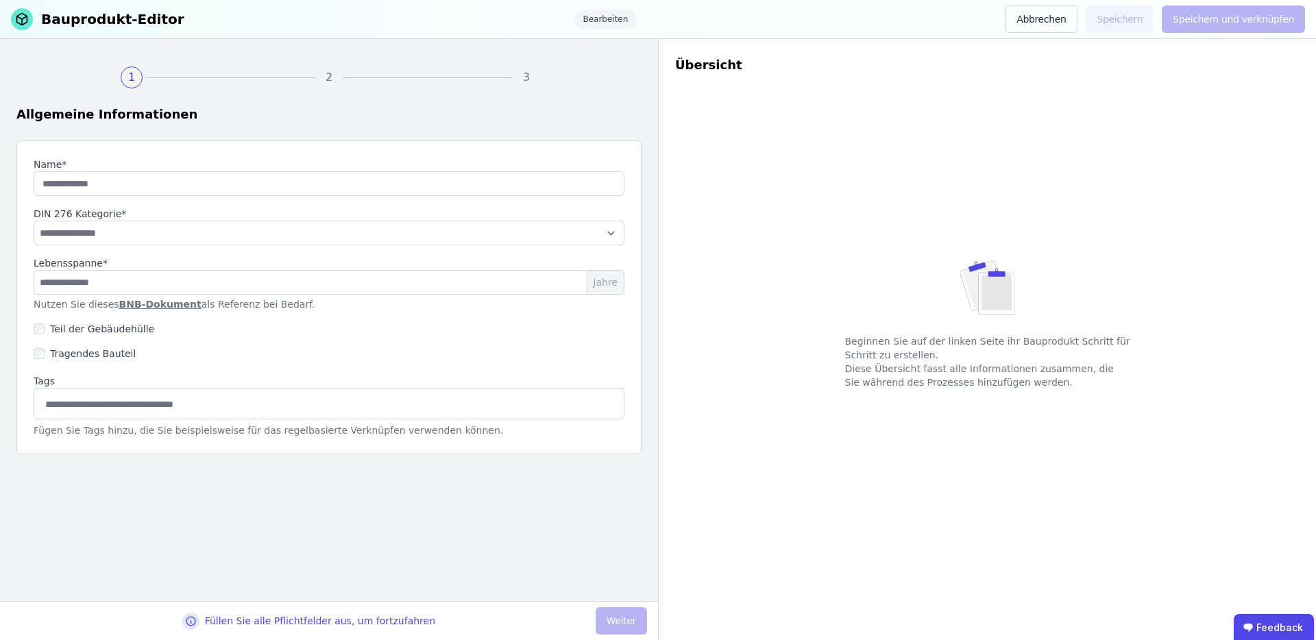
type input "**********"
select select "**********"
type input "*"
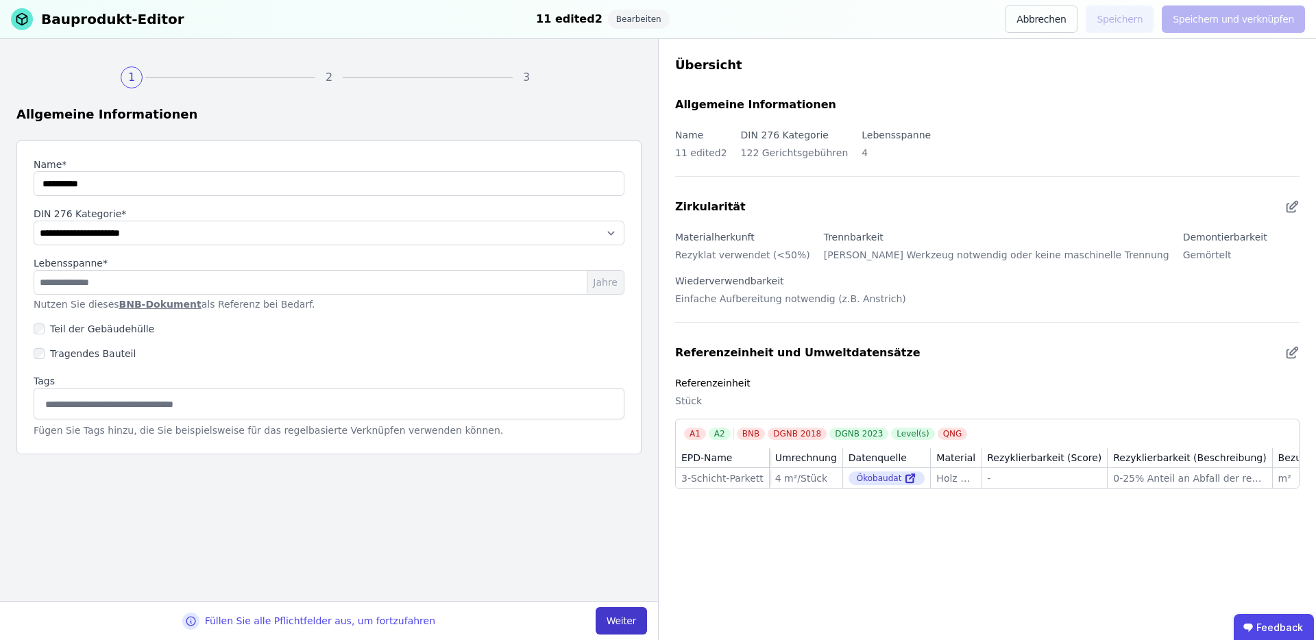
click at [628, 617] on button "Weiter" at bounding box center [620, 620] width 51 height 27
select select "**********"
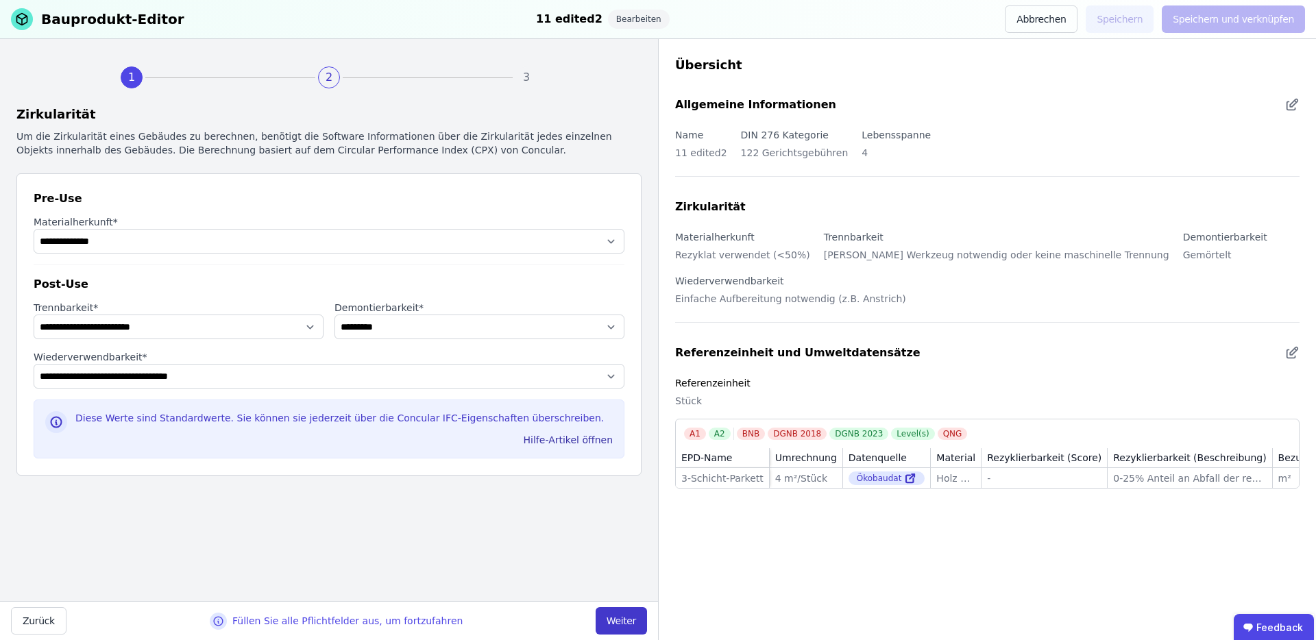
click at [628, 617] on button "Weiter" at bounding box center [620, 620] width 51 height 27
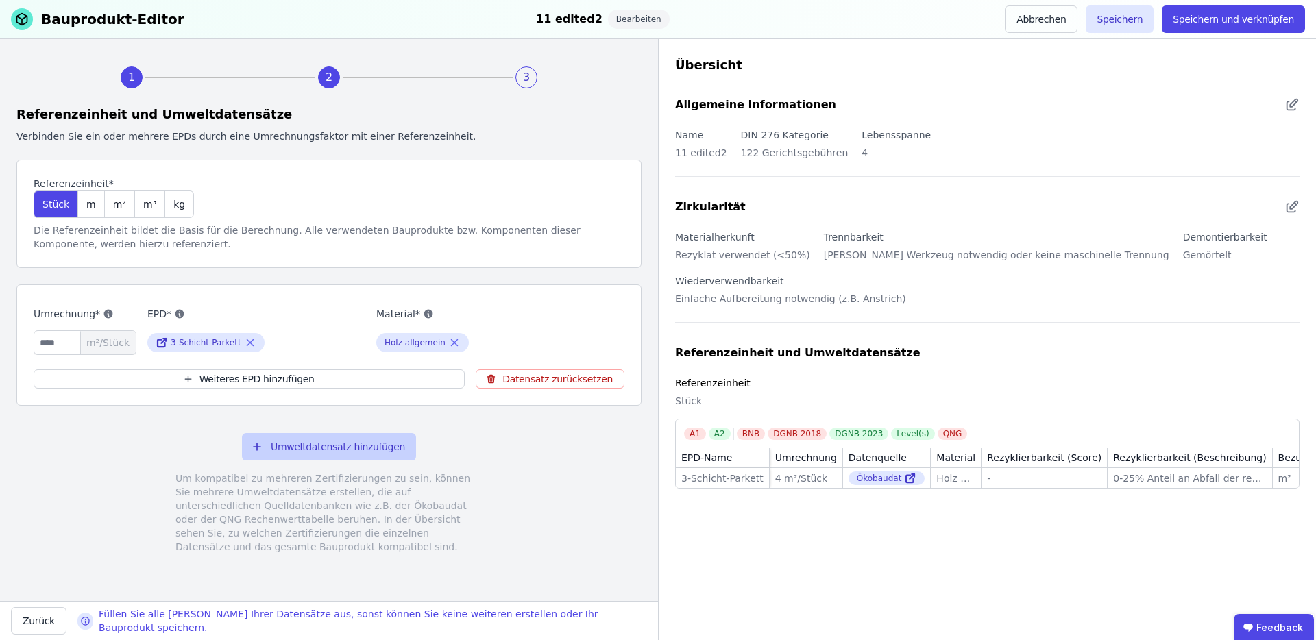
click at [280, 441] on button "Umweltdatensatz hinzufügen" at bounding box center [329, 446] width 174 height 27
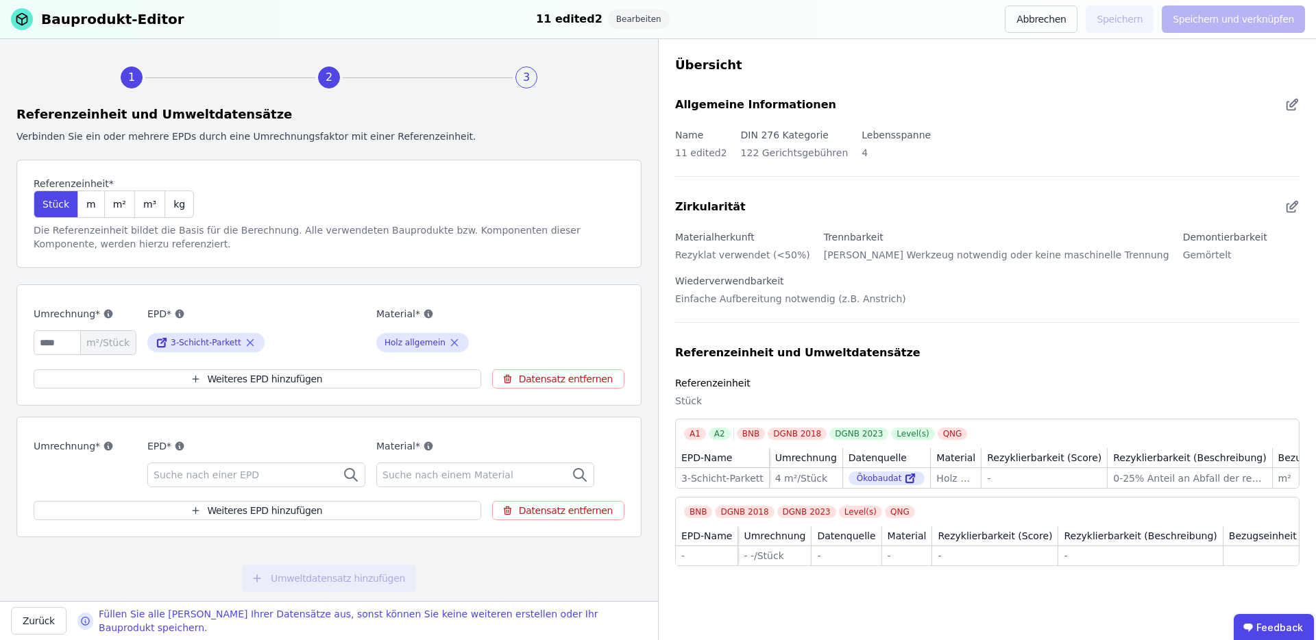
click at [282, 465] on div "Suche nach einer EPD" at bounding box center [256, 474] width 218 height 25
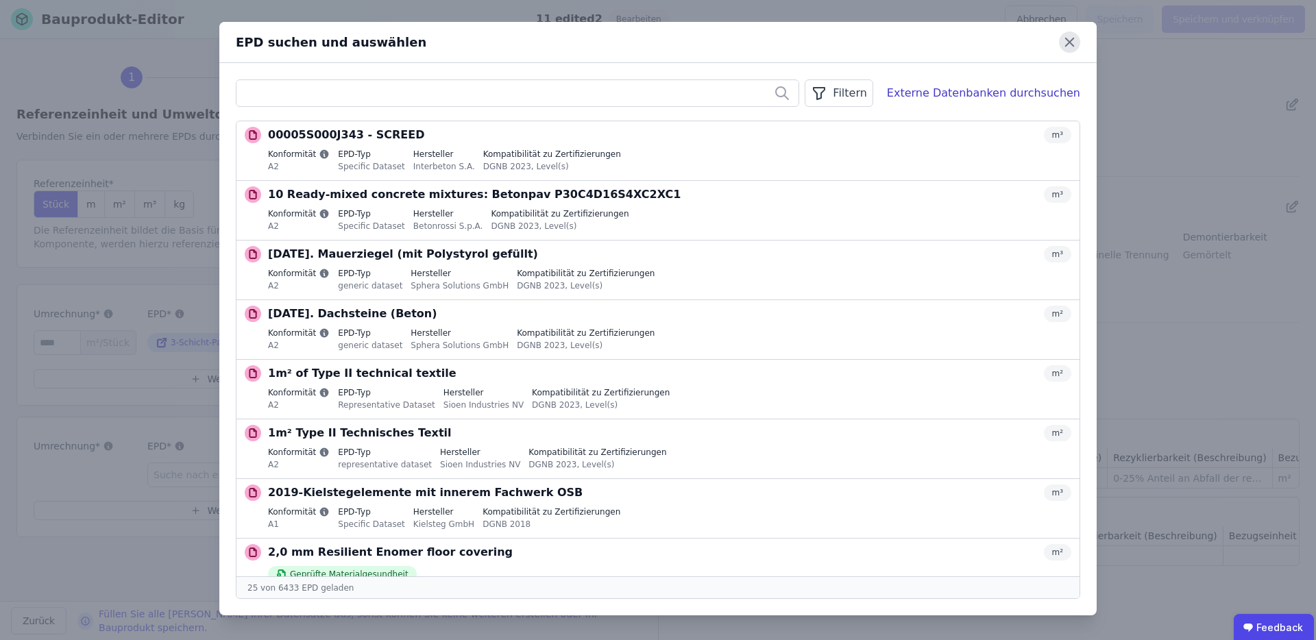
click at [1072, 41] on icon at bounding box center [1069, 42] width 21 height 21
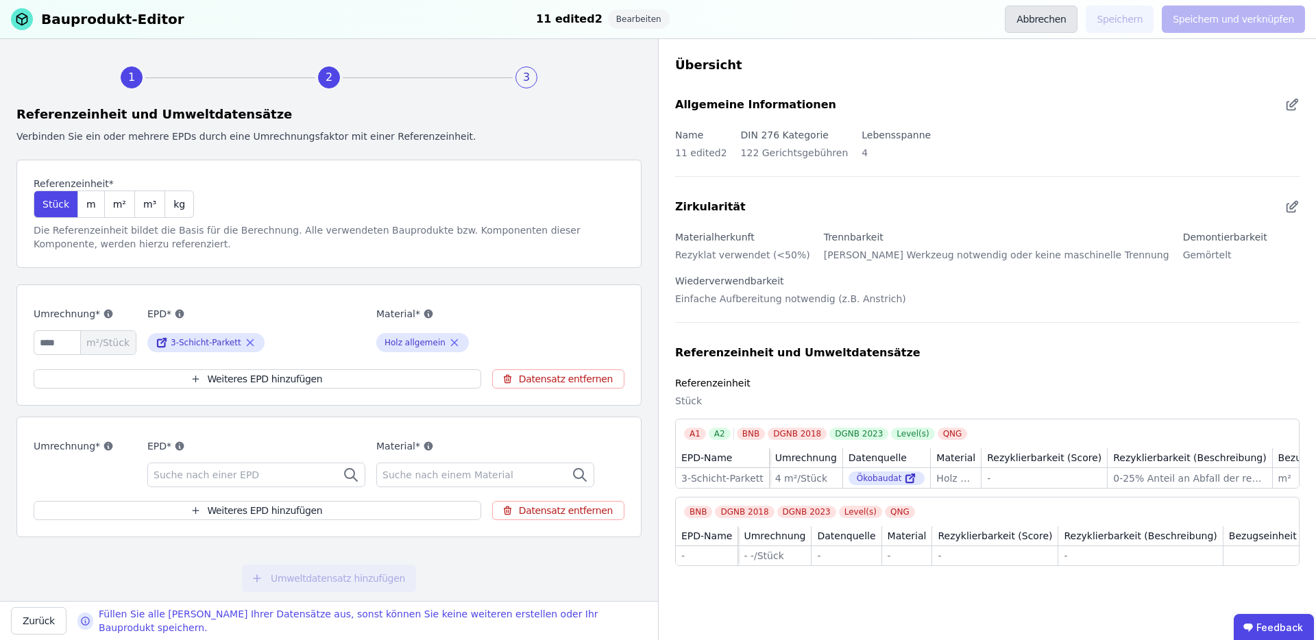
click at [1067, 28] on button "Abbrechen" at bounding box center [1040, 18] width 73 height 27
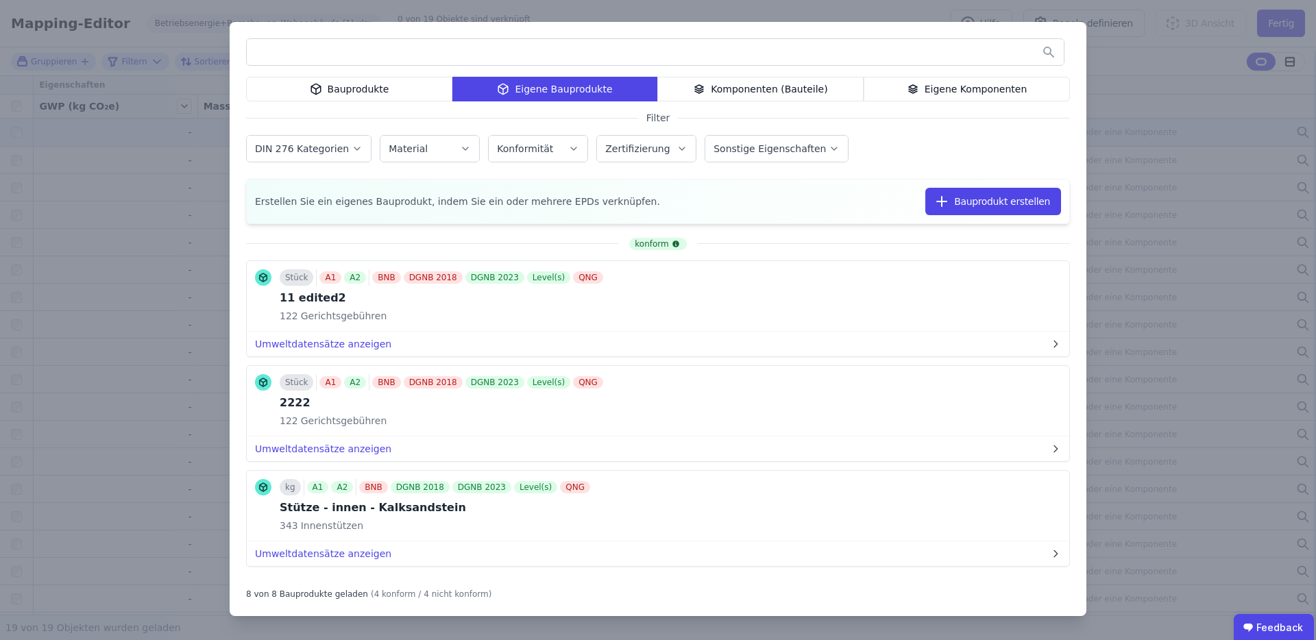
click at [919, 93] on icon at bounding box center [912, 89] width 12 height 16
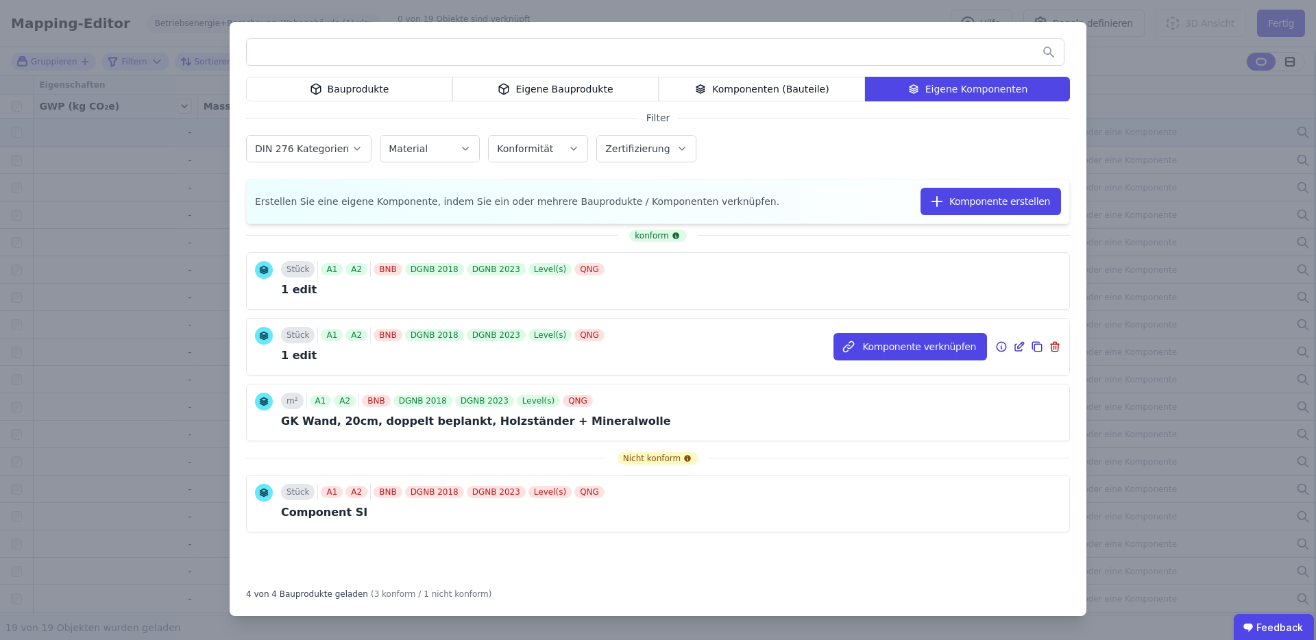
click at [1023, 347] on icon at bounding box center [1019, 346] width 12 height 16
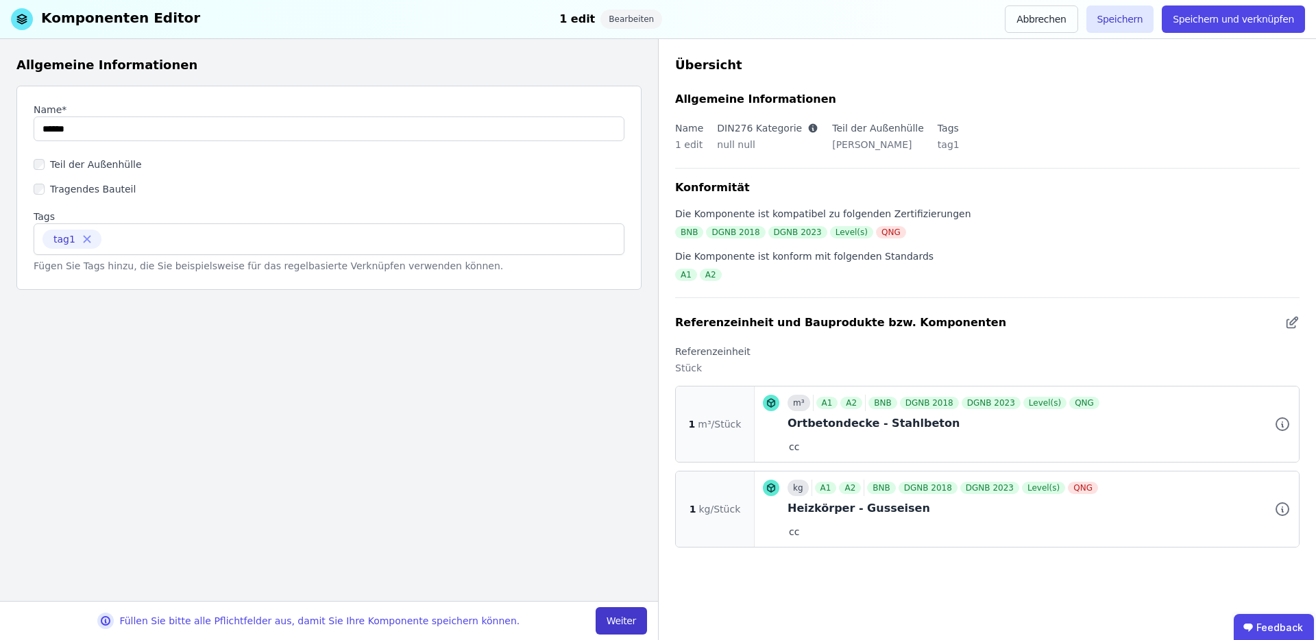
click at [623, 616] on button "Weiter" at bounding box center [620, 620] width 51 height 27
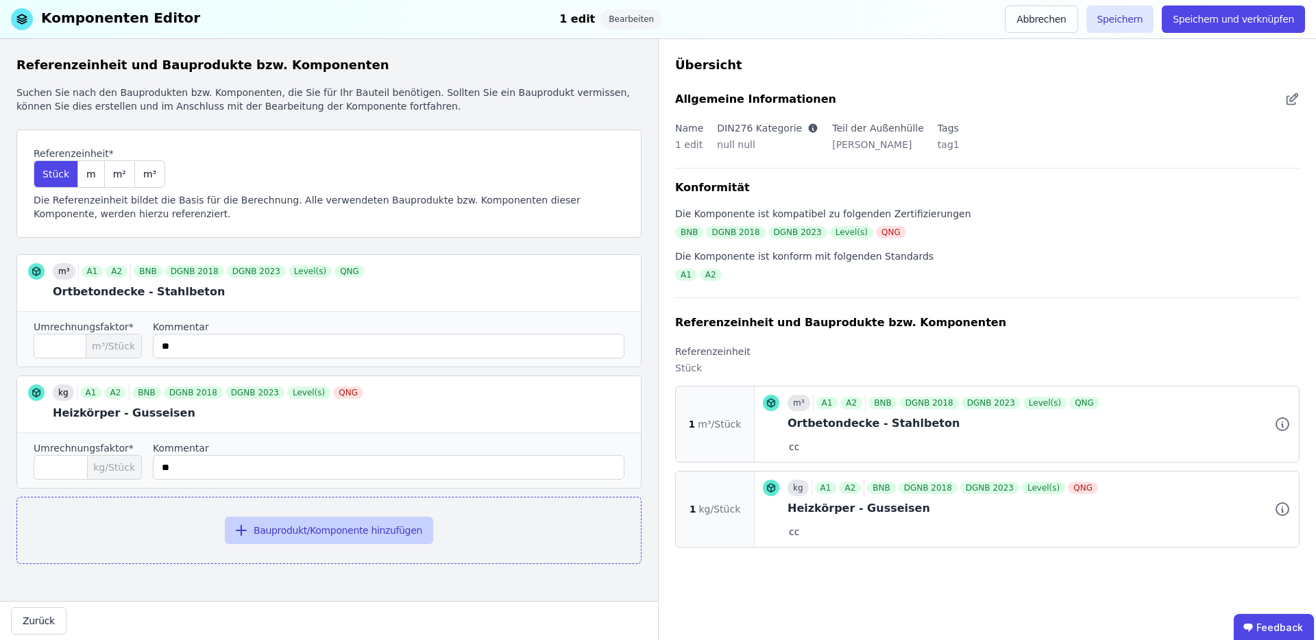
click at [397, 536] on button "Bauprodukt/Komponente hinzufügen" at bounding box center [329, 530] width 208 height 27
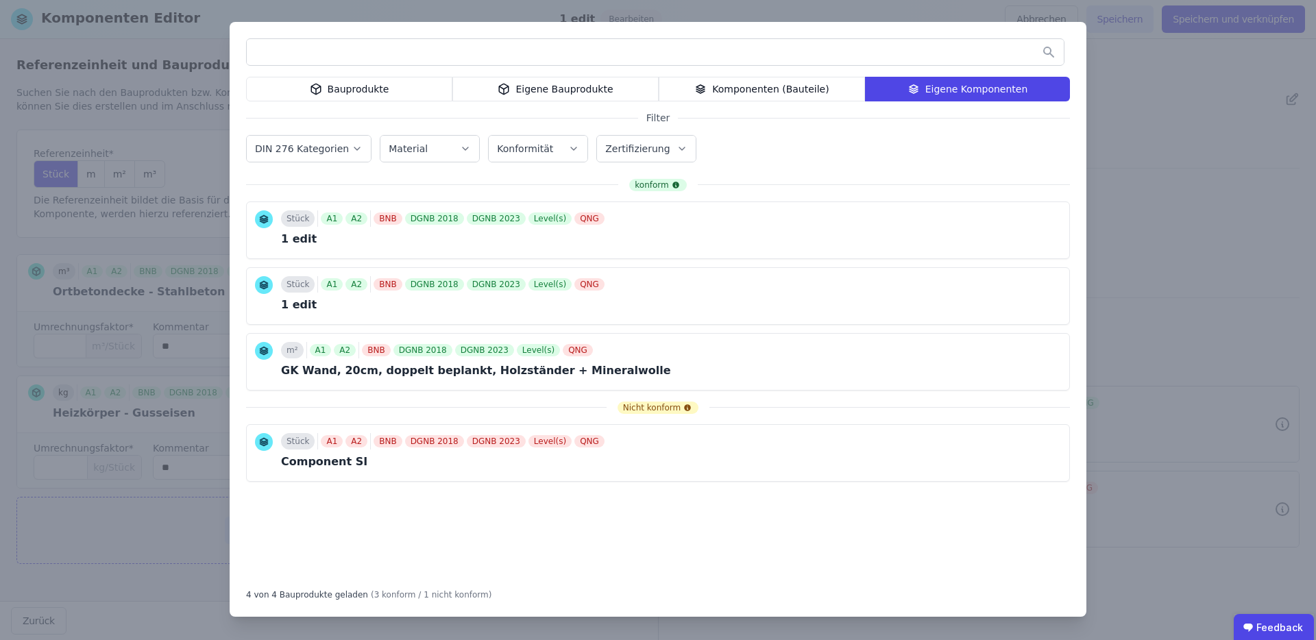
click at [773, 99] on div "Komponenten (Bauteile)" at bounding box center [761, 89] width 206 height 25
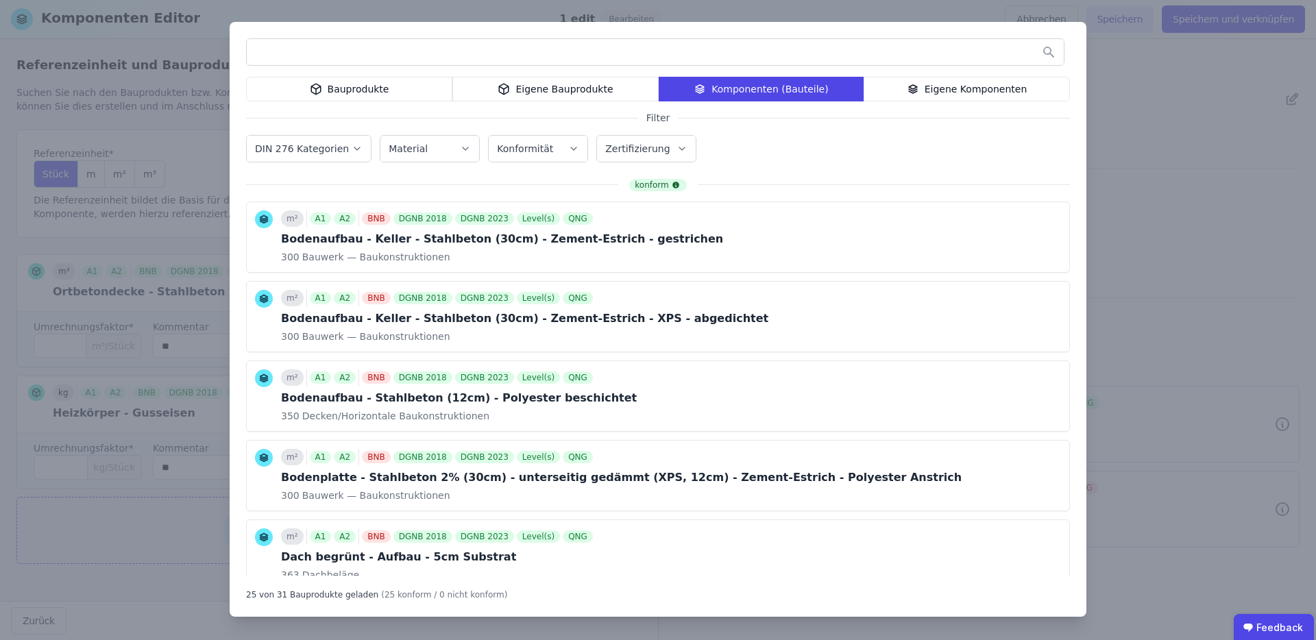
click at [525, 88] on div "Eigene Bauprodukte" at bounding box center [555, 89] width 206 height 25
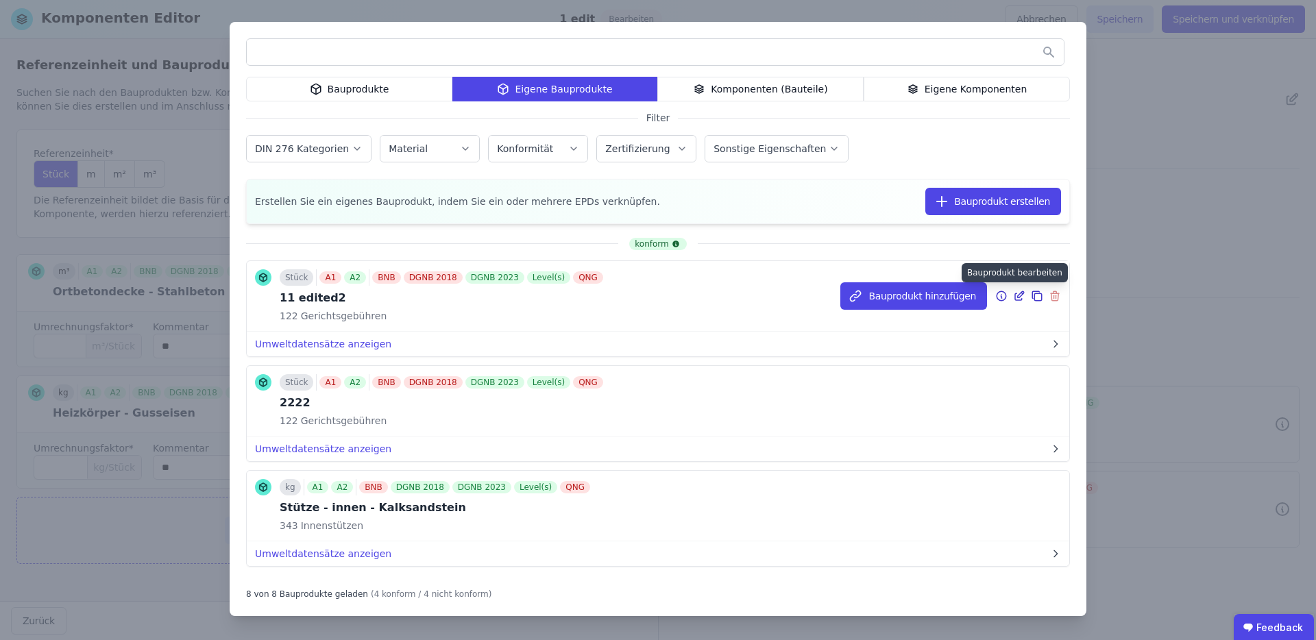
click at [1013, 295] on icon at bounding box center [1019, 296] width 12 height 16
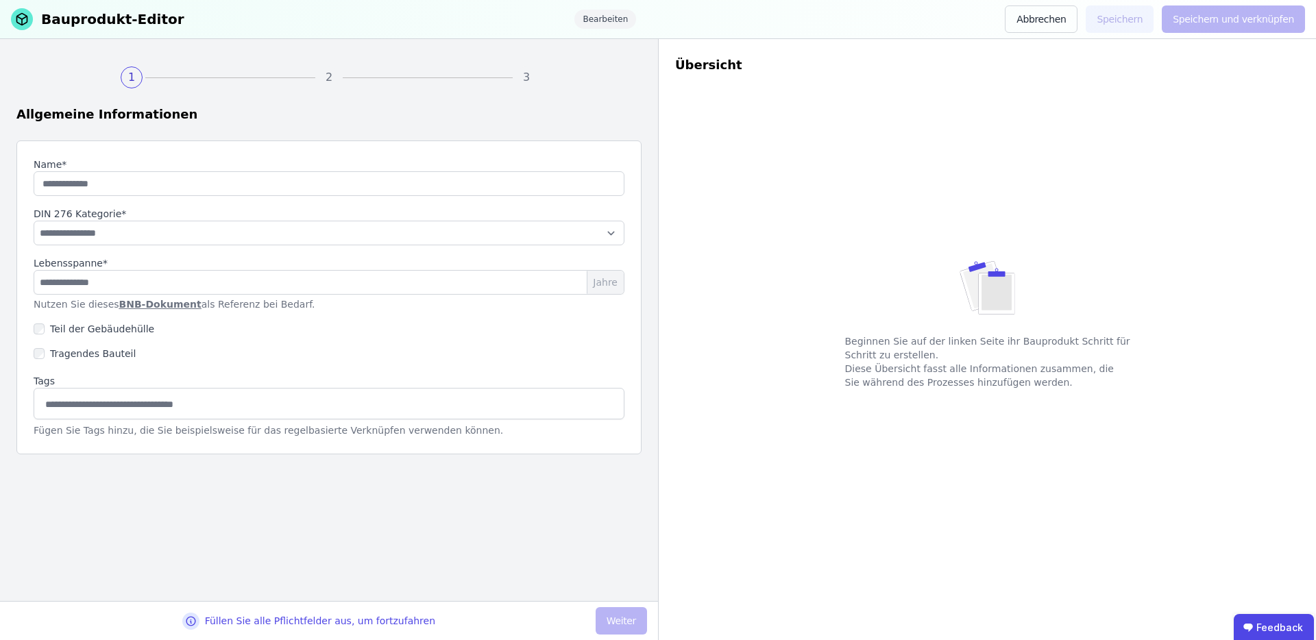
type input "**********"
select select "**********"
type input "*"
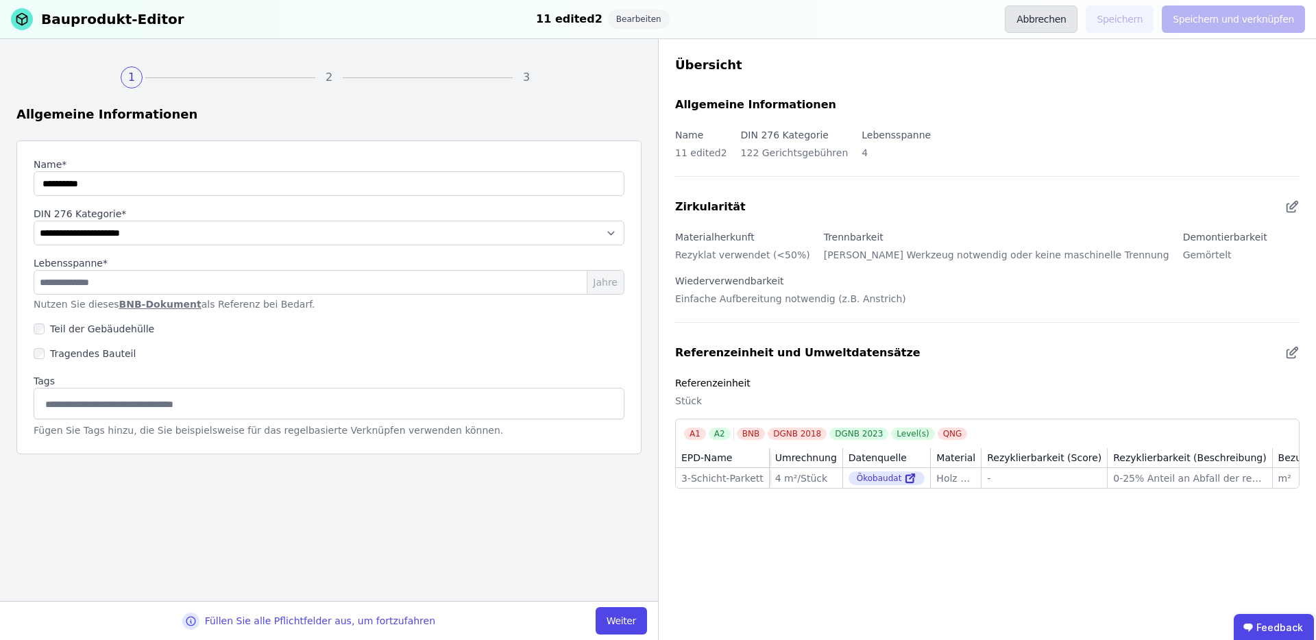
click at [1068, 20] on button "Abbrechen" at bounding box center [1040, 18] width 73 height 27
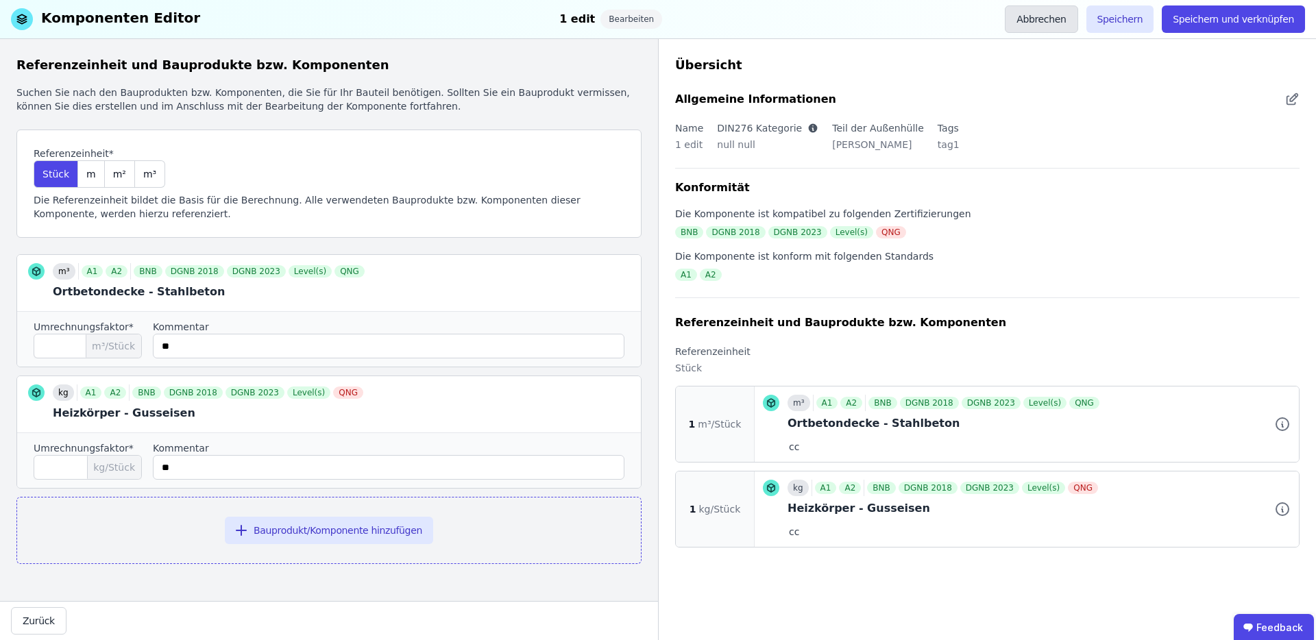
click at [1067, 18] on button "Abbrechen" at bounding box center [1040, 18] width 73 height 27
